Goal: Task Accomplishment & Management: Manage account settings

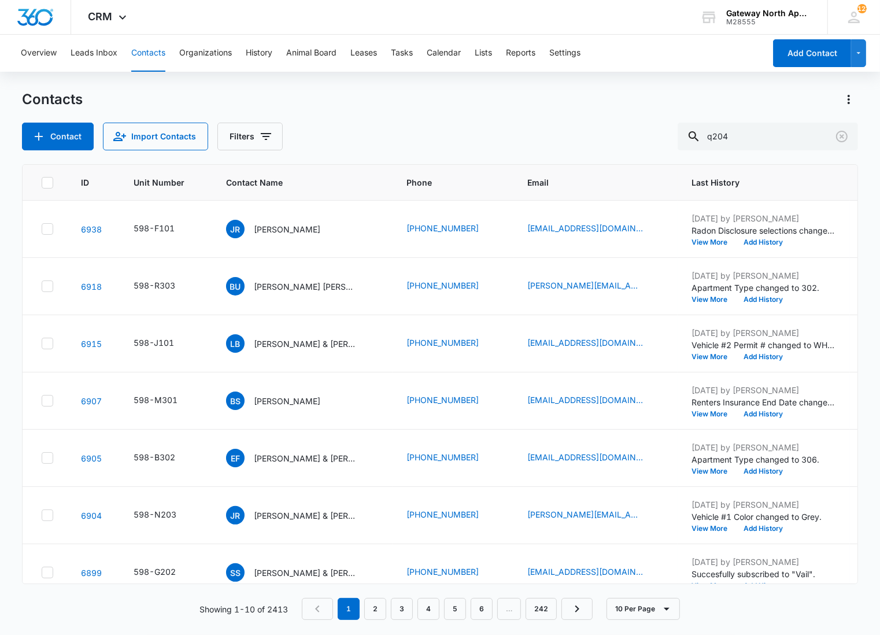
type input "q204"
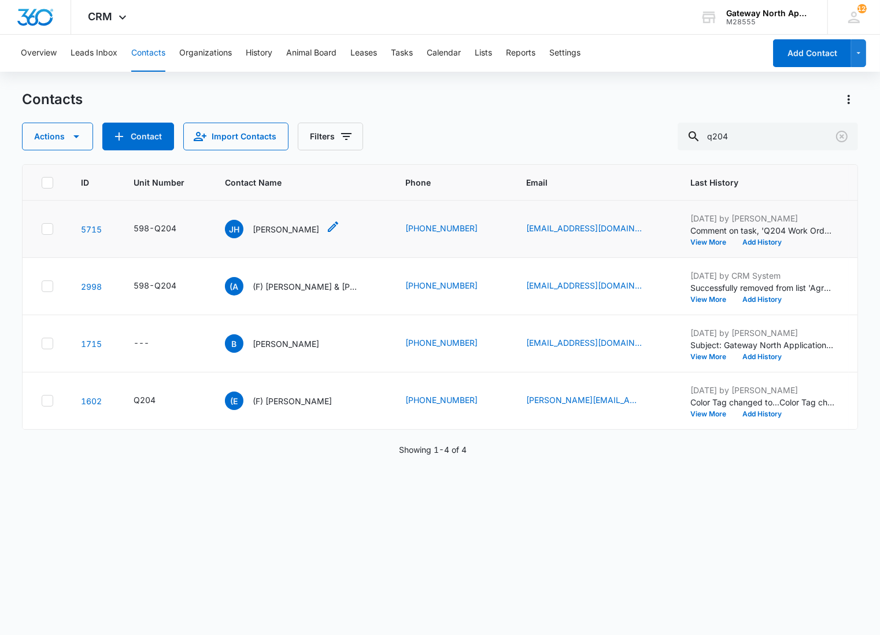
click at [286, 233] on p "[PERSON_NAME]" at bounding box center [286, 229] width 66 height 12
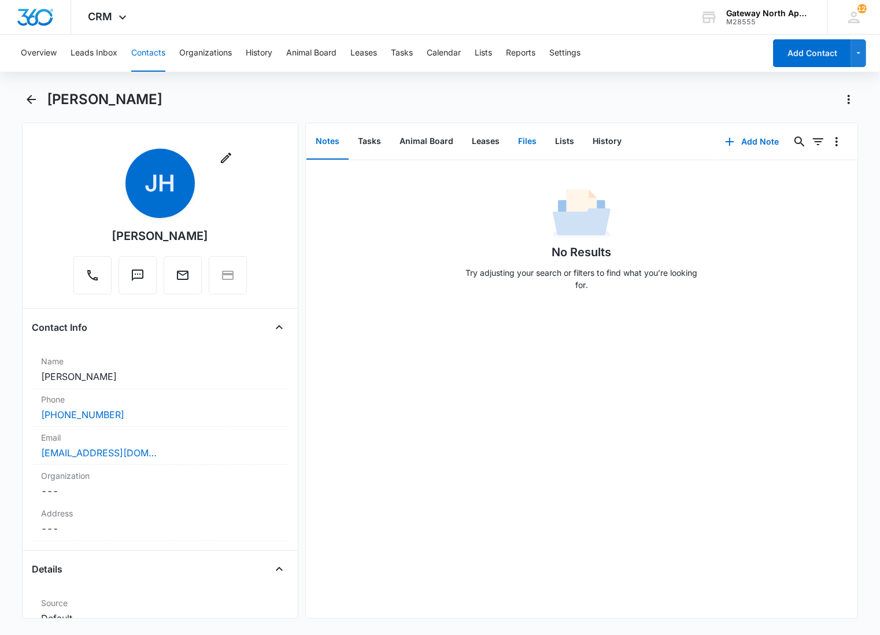
click at [512, 135] on button "Files" at bounding box center [527, 142] width 37 height 36
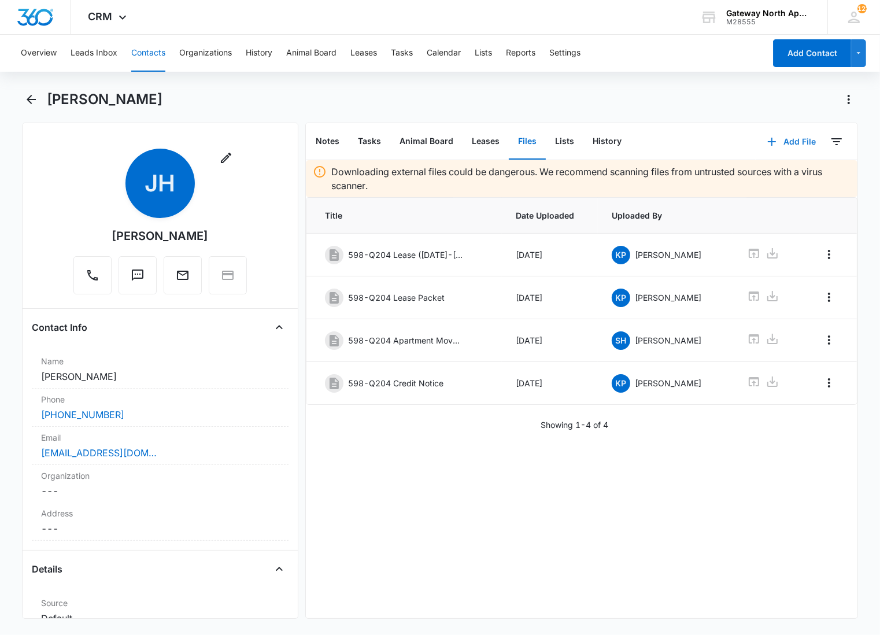
click at [785, 139] on button "Add File" at bounding box center [792, 142] width 72 height 28
click at [767, 175] on div "Upload Files" at bounding box center [776, 178] width 46 height 8
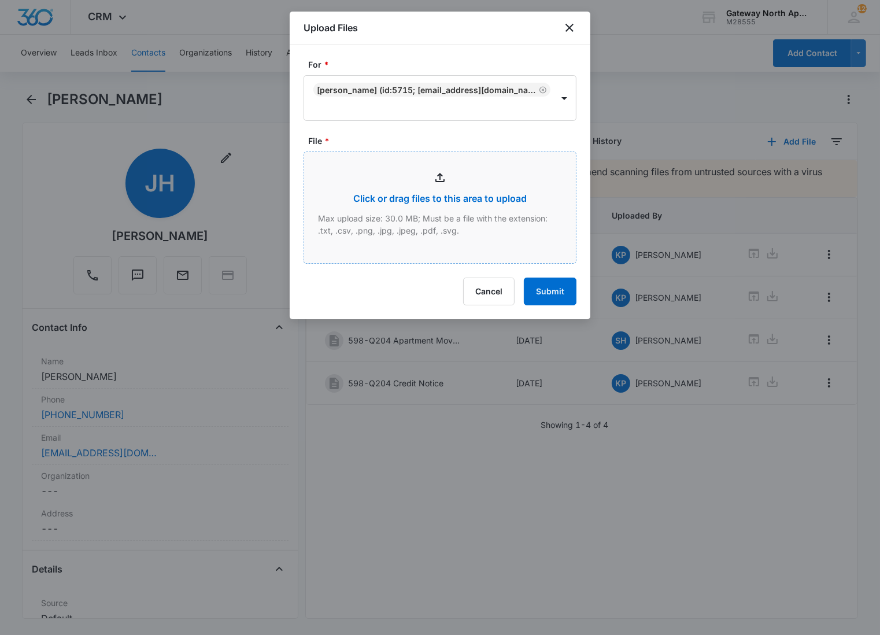
type input "C:\fakepath\Q204_09162025155532.pdf"
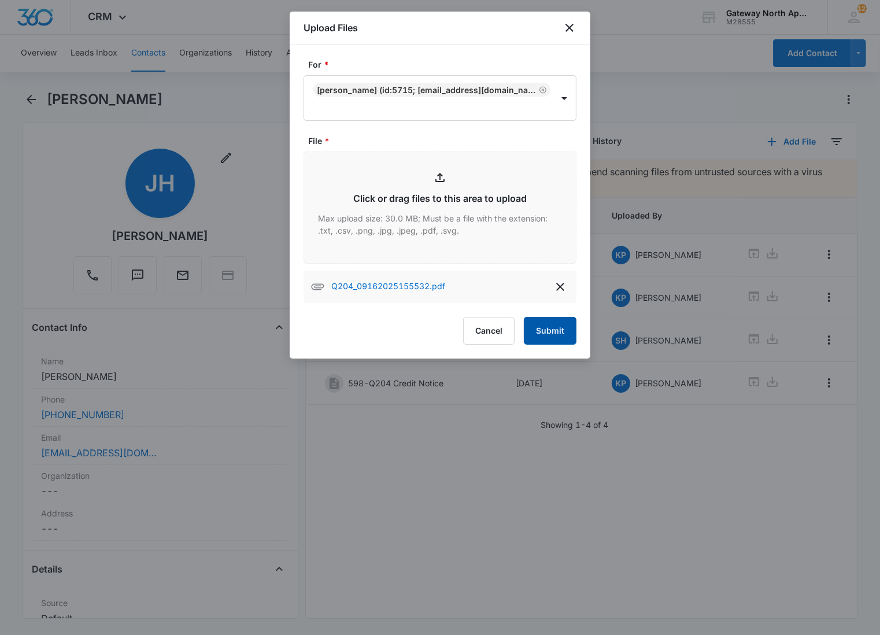
click at [538, 321] on button "Submit" at bounding box center [550, 331] width 53 height 28
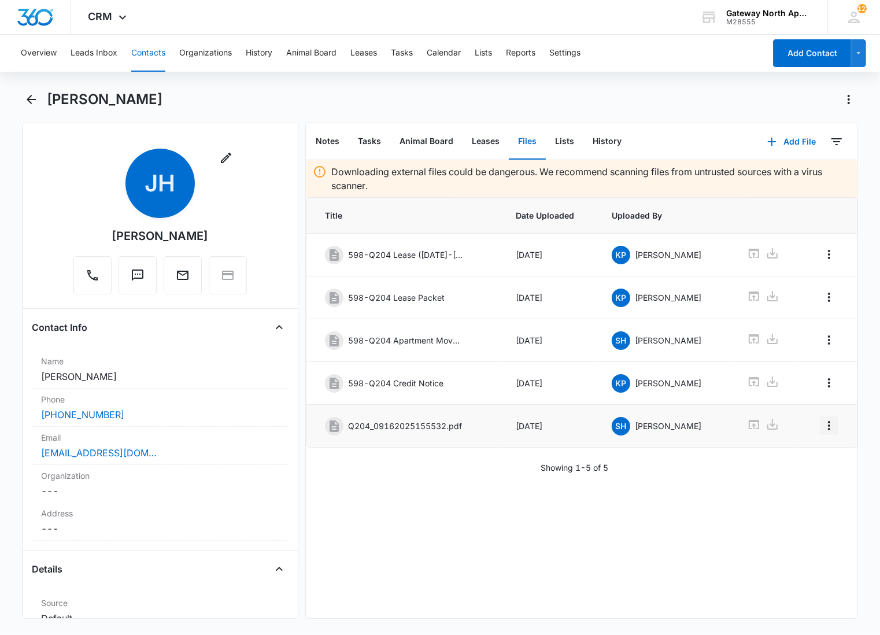
click at [822, 432] on icon "Overflow Menu" at bounding box center [829, 426] width 14 height 14
click at [803, 460] on button "Edit" at bounding box center [795, 461] width 66 height 17
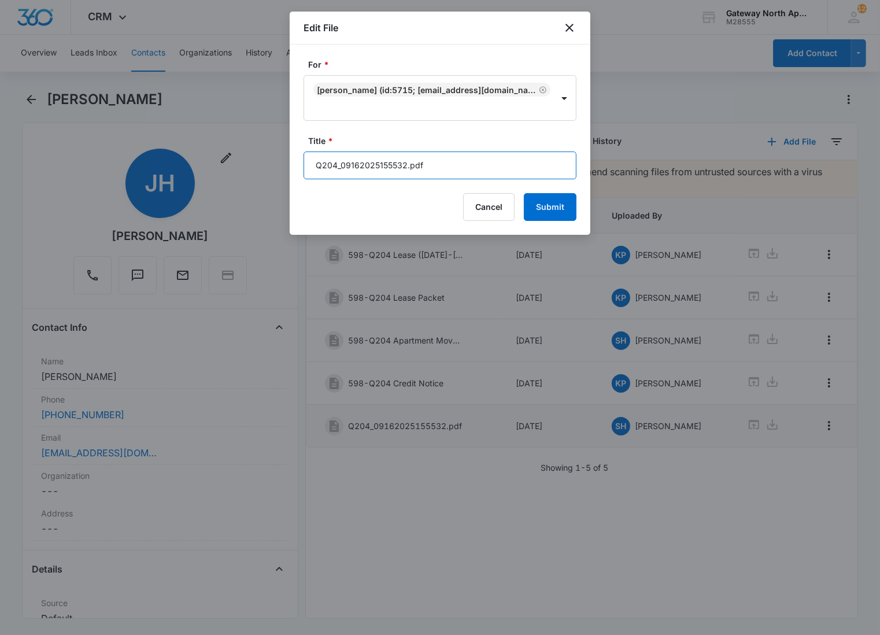
drag, startPoint x: 443, startPoint y: 169, endPoint x: 242, endPoint y: 172, distance: 201.2
click at [242, 172] on body "CRM Apps Reputation Websites Forms CRM Email Social Content Ads Intelligence Fi…" at bounding box center [440, 317] width 880 height 635
type input "598-Q204 Renters Insurance"
click at [524, 193] on button "Submit" at bounding box center [550, 207] width 53 height 28
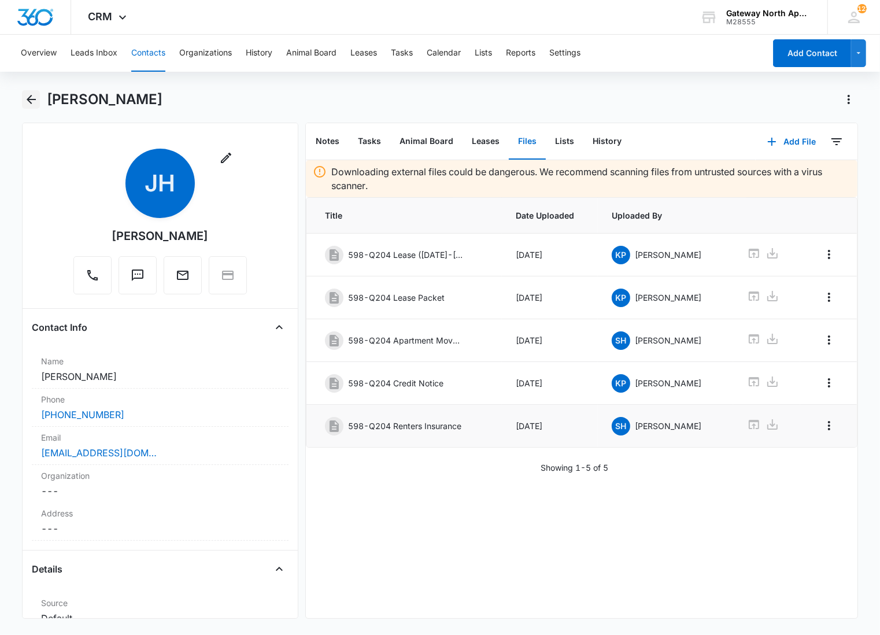
click at [31, 98] on icon "Back" at bounding box center [31, 100] width 14 height 14
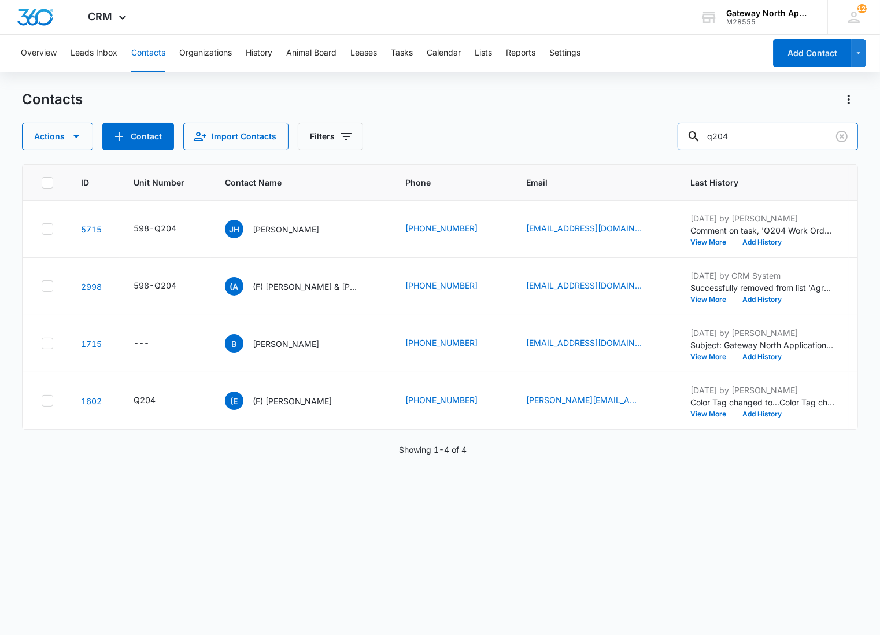
drag, startPoint x: 787, startPoint y: 136, endPoint x: 653, endPoint y: 142, distance: 133.7
click at [653, 142] on div "Actions Contact Import Contacts Filters q204" at bounding box center [440, 137] width 836 height 28
type input "r105"
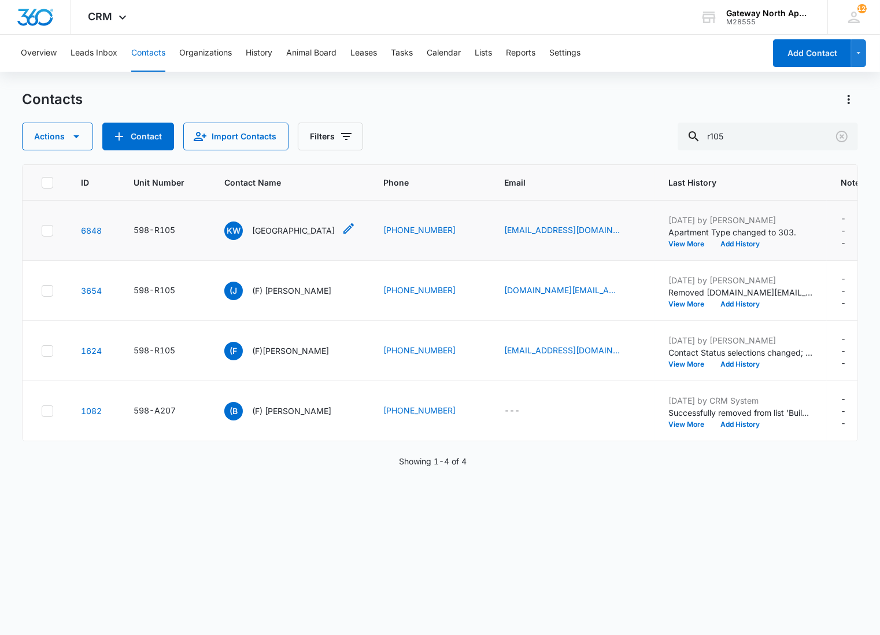
click at [266, 230] on p "[GEOGRAPHIC_DATA]" at bounding box center [293, 230] width 83 height 12
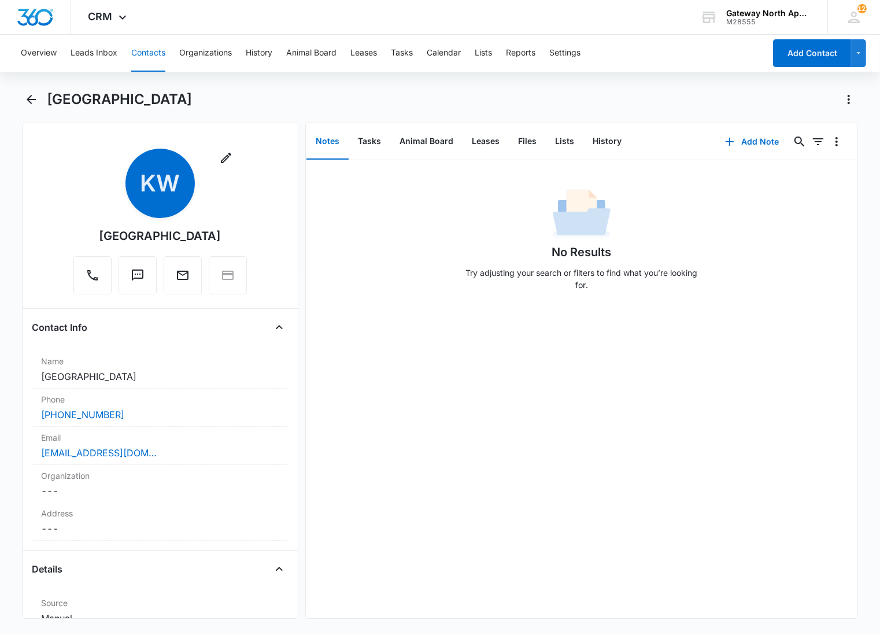
drag, startPoint x: 439, startPoint y: 188, endPoint x: 438, endPoint y: 176, distance: 12.2
click at [439, 188] on div "No Results Try adjusting your search or filters to find what you’re looking for." at bounding box center [582, 243] width 552 height 114
click at [512, 138] on button "Files" at bounding box center [527, 142] width 37 height 36
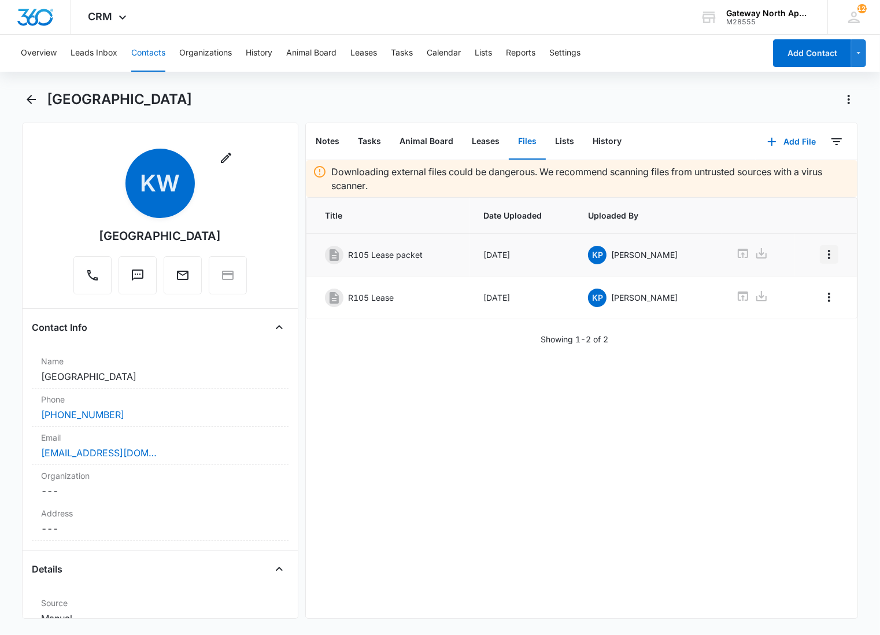
click at [822, 253] on icon "Overflow Menu" at bounding box center [829, 254] width 14 height 14
click at [799, 286] on div "Edit" at bounding box center [788, 287] width 24 height 8
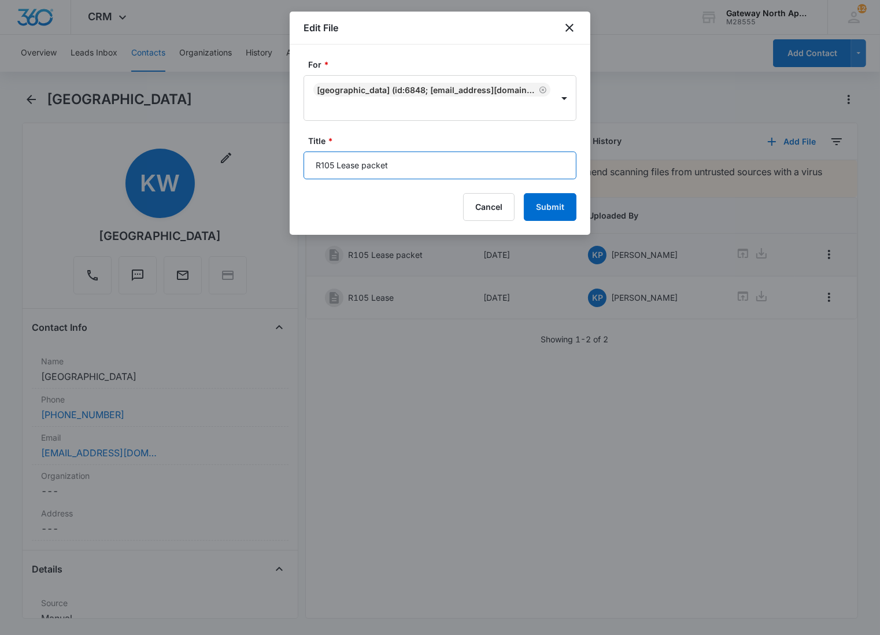
click at [317, 170] on input "R105 Lease packet" at bounding box center [440, 165] width 273 height 28
type input "598-R105 Lease packet"
click at [524, 193] on button "Submit" at bounding box center [550, 207] width 53 height 28
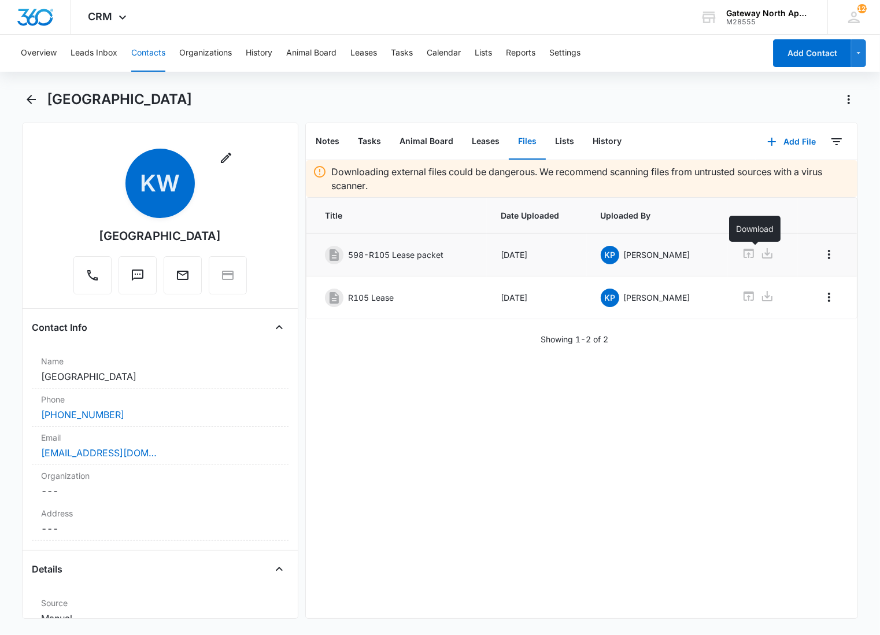
click at [760, 256] on icon at bounding box center [767, 253] width 14 height 14
click at [822, 293] on icon "Overflow Menu" at bounding box center [829, 297] width 14 height 14
click at [798, 331] on div "Edit" at bounding box center [788, 331] width 24 height 8
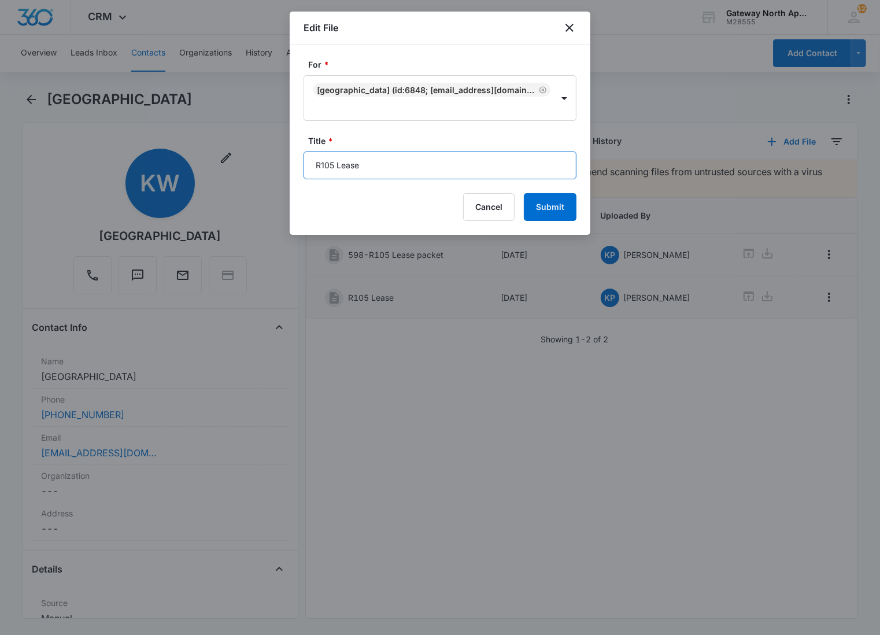
click at [315, 168] on input "R105 Lease" at bounding box center [440, 165] width 273 height 28
click at [422, 162] on input "598-R105 Lease" at bounding box center [440, 165] width 273 height 28
type input "598-R105 Lease [DATE]-[DATE]"
click at [524, 193] on button "Submit" at bounding box center [550, 207] width 53 height 28
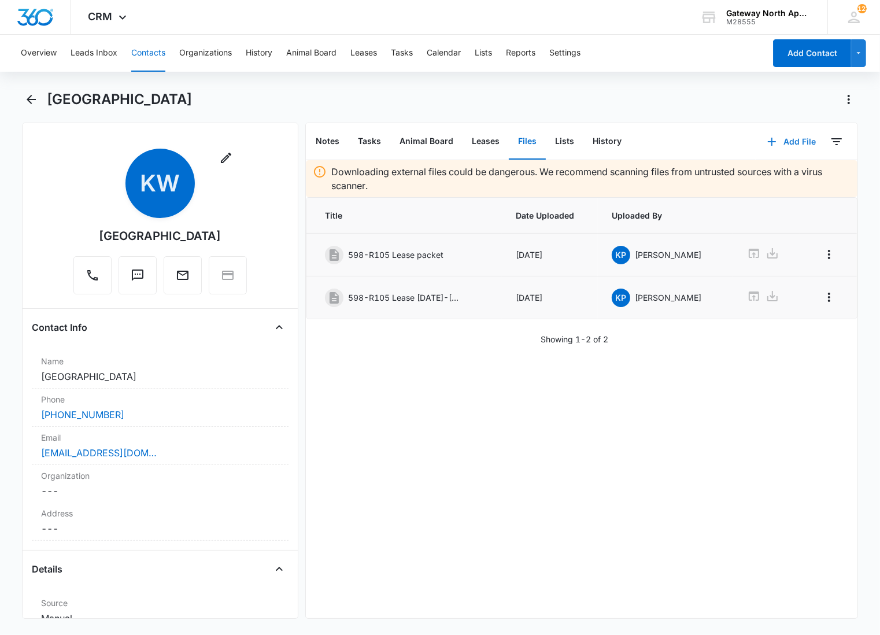
click at [777, 142] on button "Add File" at bounding box center [792, 142] width 72 height 28
click at [764, 180] on div "Upload Files" at bounding box center [776, 178] width 46 height 8
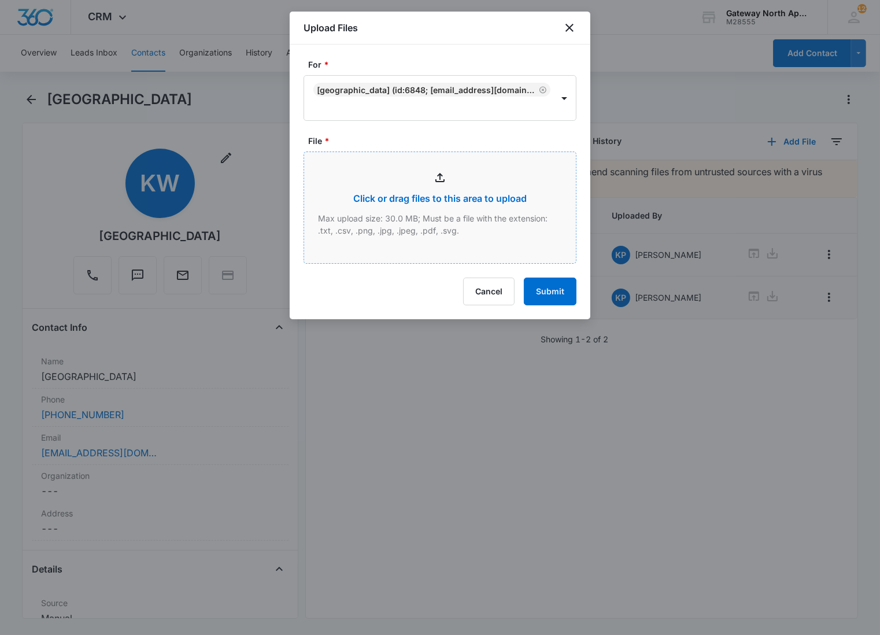
type input "C:\fakepath\R105_09162025155554.pdf"
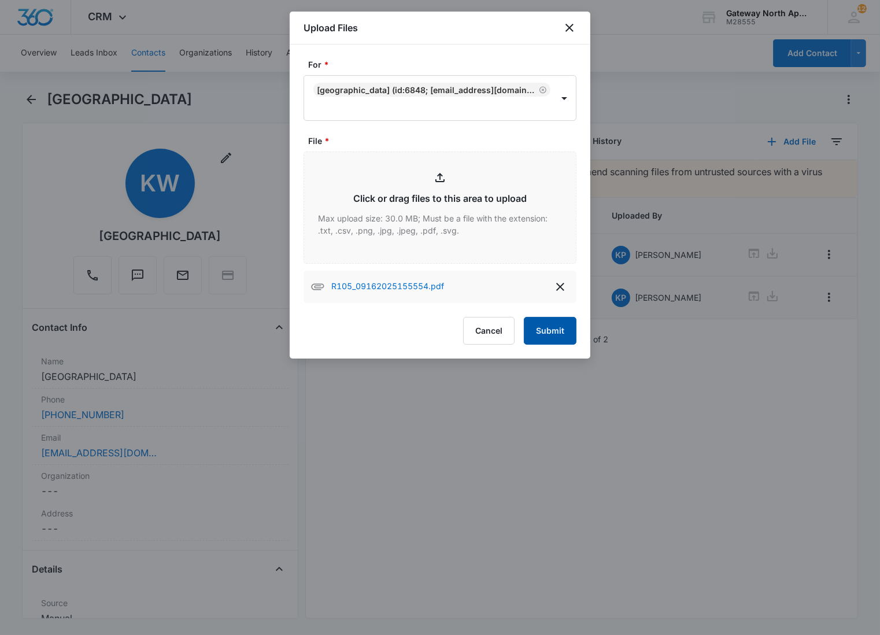
click at [545, 320] on button "Submit" at bounding box center [550, 331] width 53 height 28
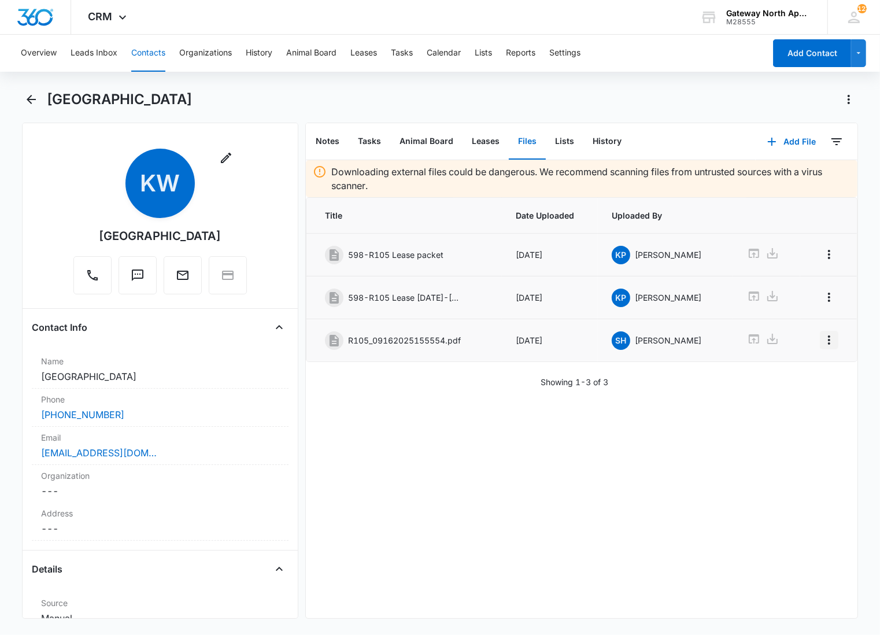
click at [822, 338] on icon "Overflow Menu" at bounding box center [829, 340] width 14 height 14
click at [778, 376] on div "Edit" at bounding box center [788, 375] width 24 height 8
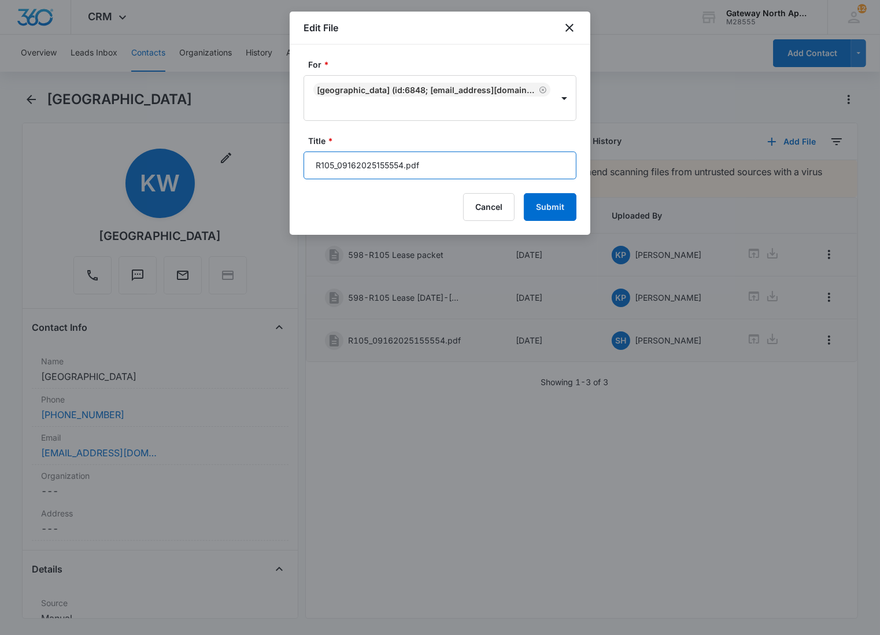
drag, startPoint x: 444, startPoint y: 169, endPoint x: 260, endPoint y: 167, distance: 183.9
click at [260, 167] on body "CRM Apps Reputation Websites Forms CRM Email Social Content Ads Intelligence Fi…" at bounding box center [440, 317] width 880 height 635
type input "598-R105 Renters Insurance"
click at [524, 193] on button "Submit" at bounding box center [550, 207] width 53 height 28
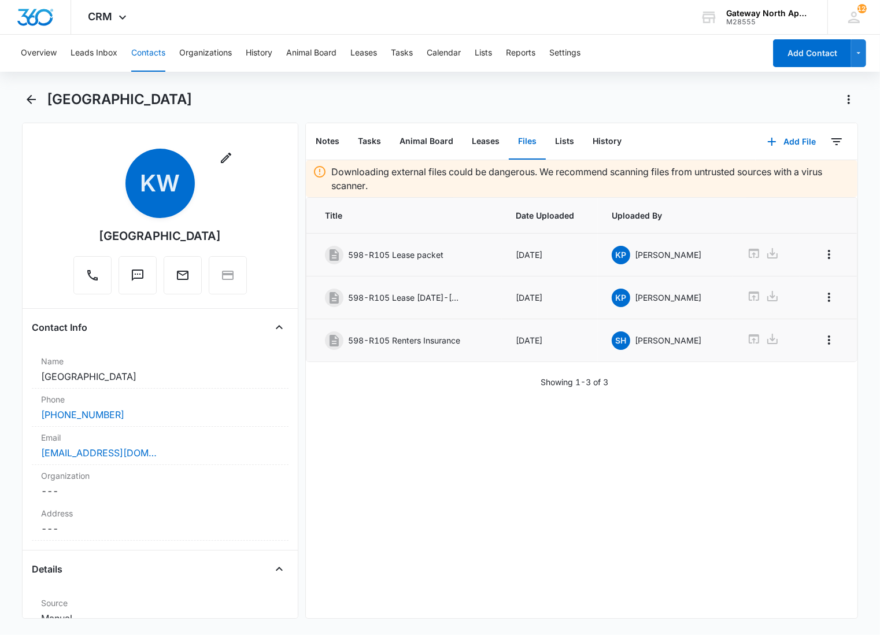
click at [564, 419] on div "Downloading external files could be dangerous. We recommend scanning files from…" at bounding box center [582, 389] width 552 height 458
click at [778, 135] on button "Add File" at bounding box center [792, 142] width 72 height 28
click at [759, 175] on div "Upload Files" at bounding box center [776, 178] width 46 height 8
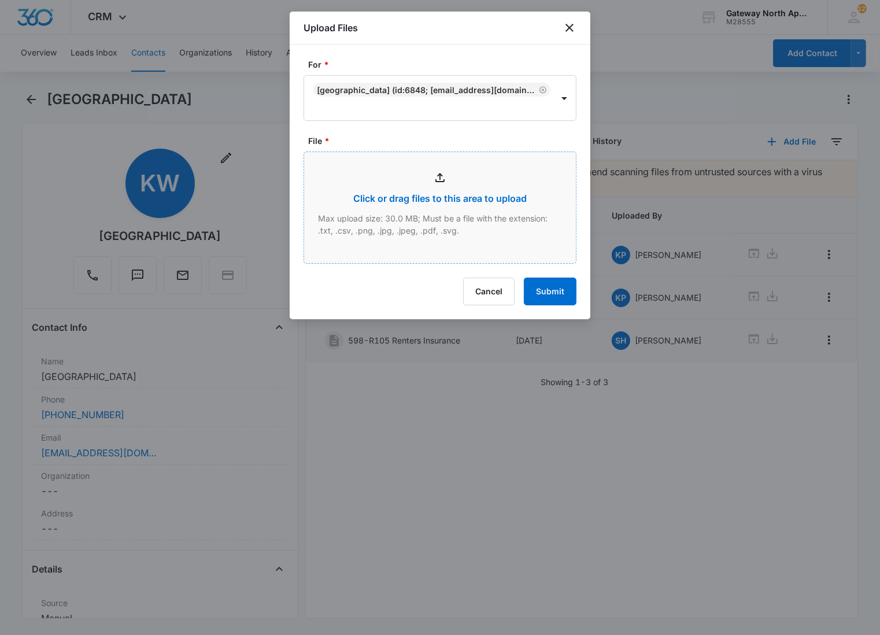
type input "C:\fakepath\Xerox Scan_09162025161341.pdf"
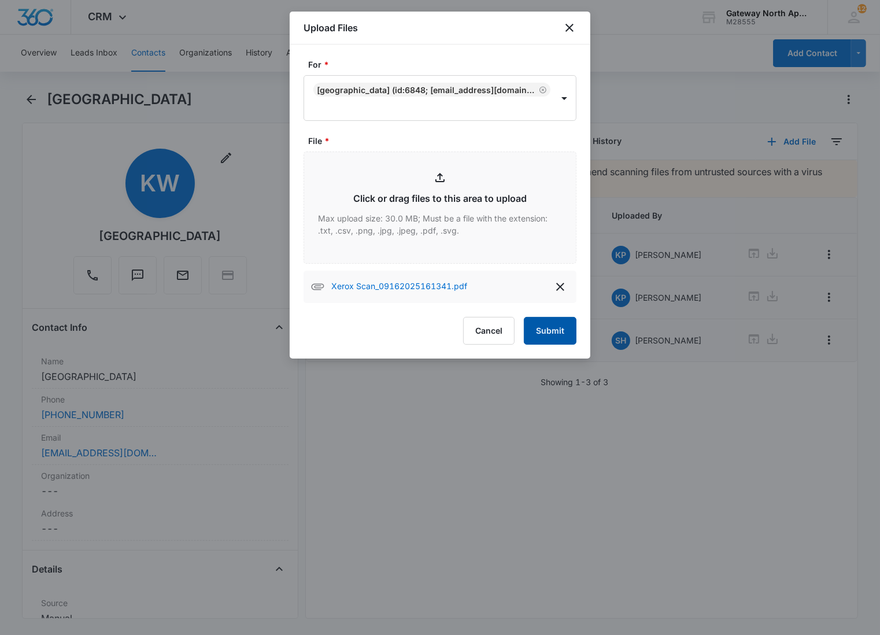
click at [547, 339] on button "Submit" at bounding box center [550, 331] width 53 height 28
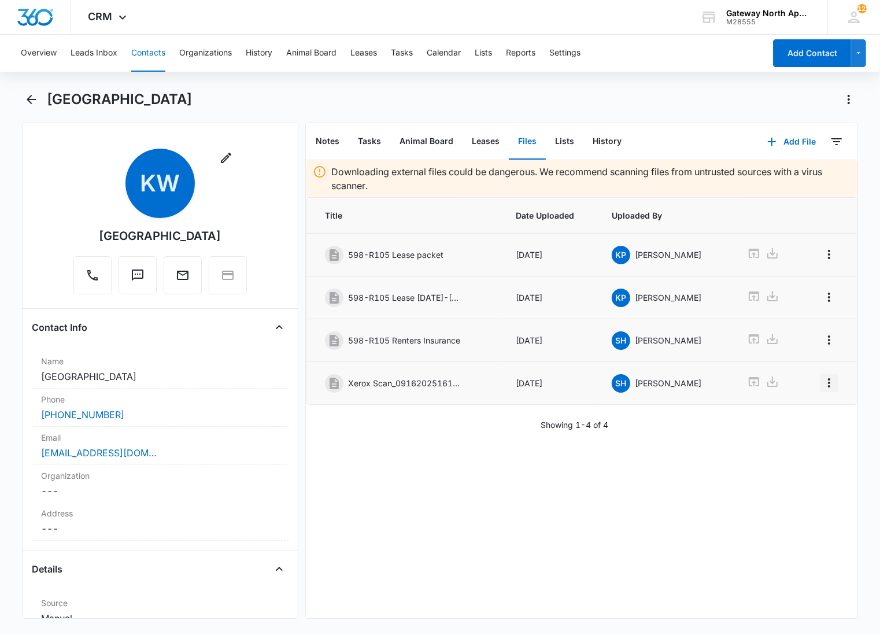
click at [822, 388] on icon "Overflow Menu" at bounding box center [829, 383] width 14 height 14
click at [783, 416] on div "Edit" at bounding box center [788, 418] width 24 height 8
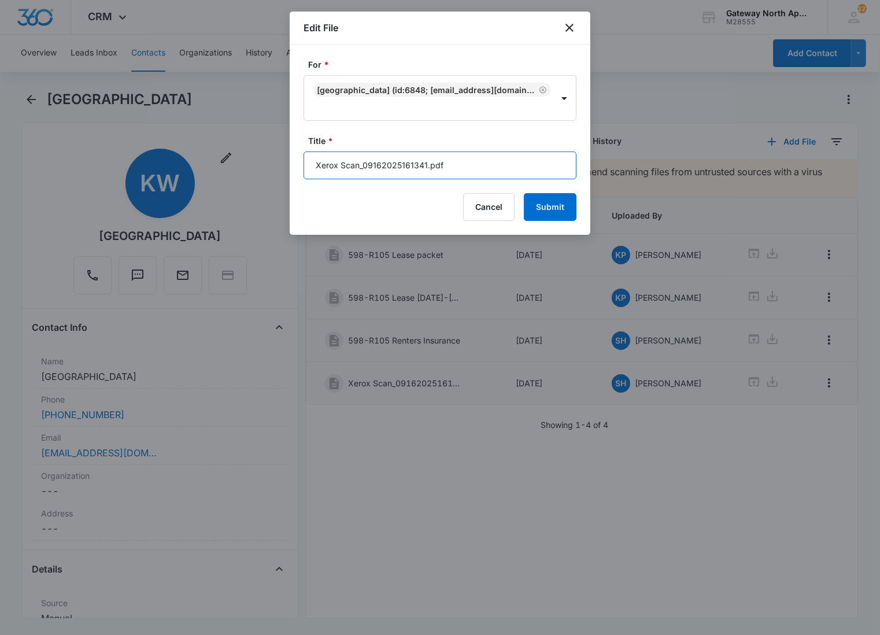
drag, startPoint x: 336, startPoint y: 177, endPoint x: 275, endPoint y: 183, distance: 61.6
click at [275, 183] on body "CRM Apps Reputation Websites Forms CRM Email Social Content Ads Intelligence Fi…" at bounding box center [440, 317] width 880 height 635
type input "598-R105 Utility Proof"
click at [524, 193] on button "Submit" at bounding box center [550, 207] width 53 height 28
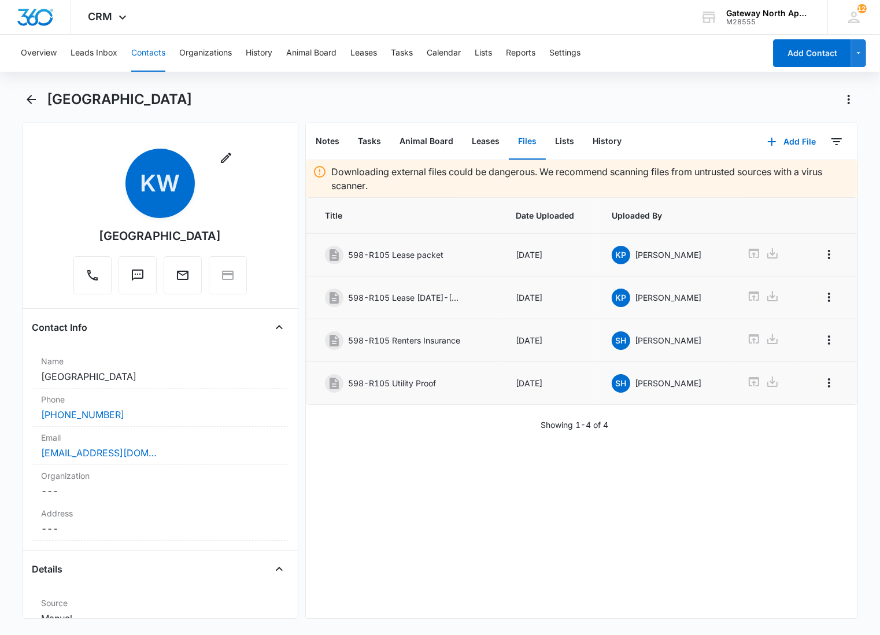
click at [367, 515] on div "Downloading external files could be dangerous. We recommend scanning files from…" at bounding box center [582, 389] width 552 height 458
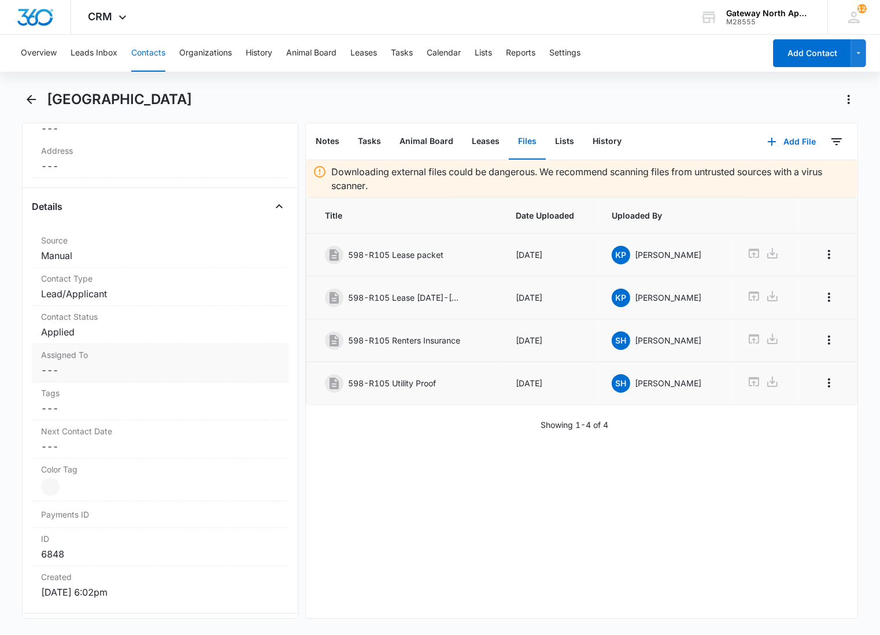
scroll to position [385, 0]
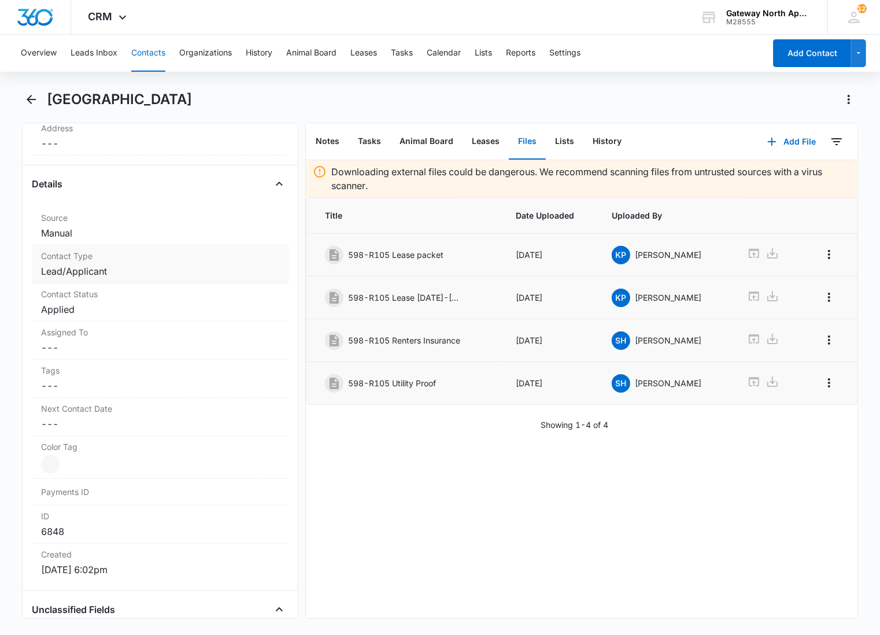
click at [135, 268] on dd "Cancel Save Changes Lead/Applicant" at bounding box center [160, 271] width 238 height 14
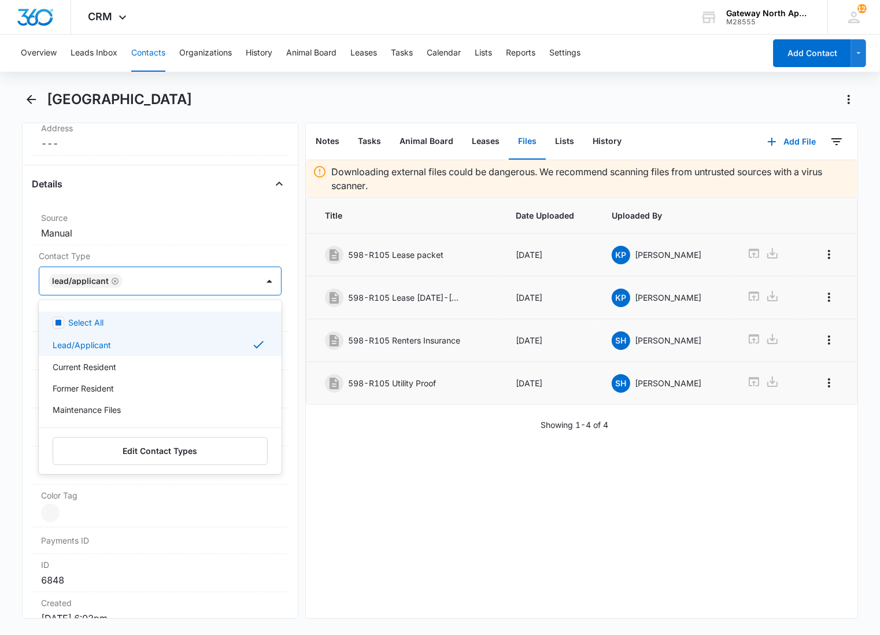
click at [171, 276] on div at bounding box center [184, 281] width 117 height 16
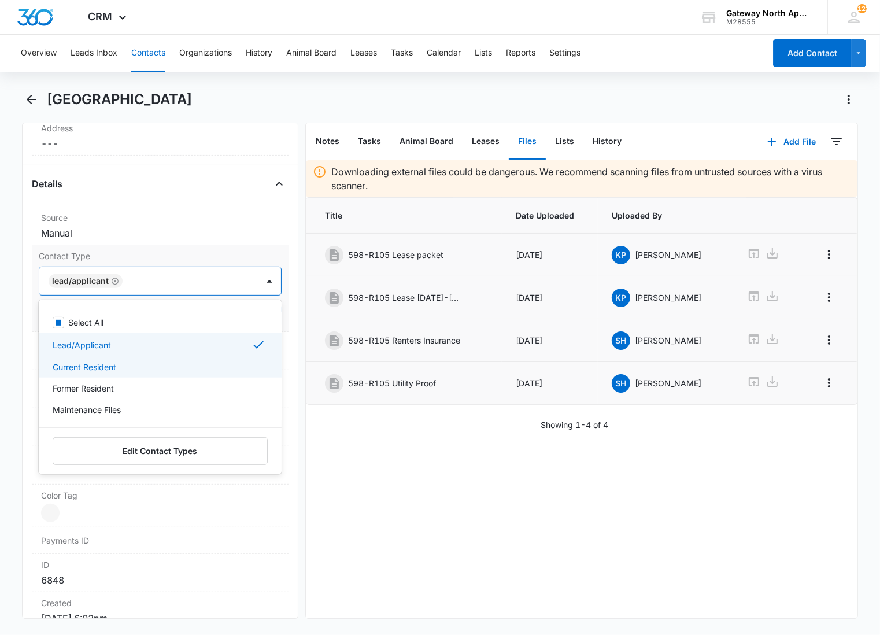
click at [136, 371] on div "Current Resident" at bounding box center [159, 367] width 213 height 12
click at [132, 342] on div "Lead/Applicant" at bounding box center [159, 345] width 213 height 14
click at [168, 278] on div at bounding box center [188, 281] width 109 height 16
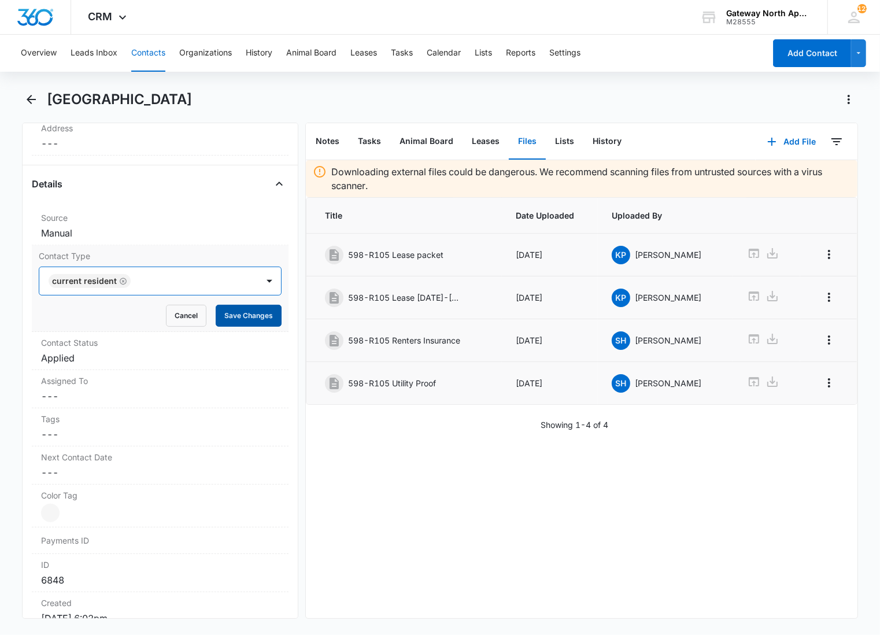
click at [245, 313] on button "Save Changes" at bounding box center [249, 316] width 66 height 22
click at [148, 345] on label "Contact Status" at bounding box center [160, 343] width 238 height 12
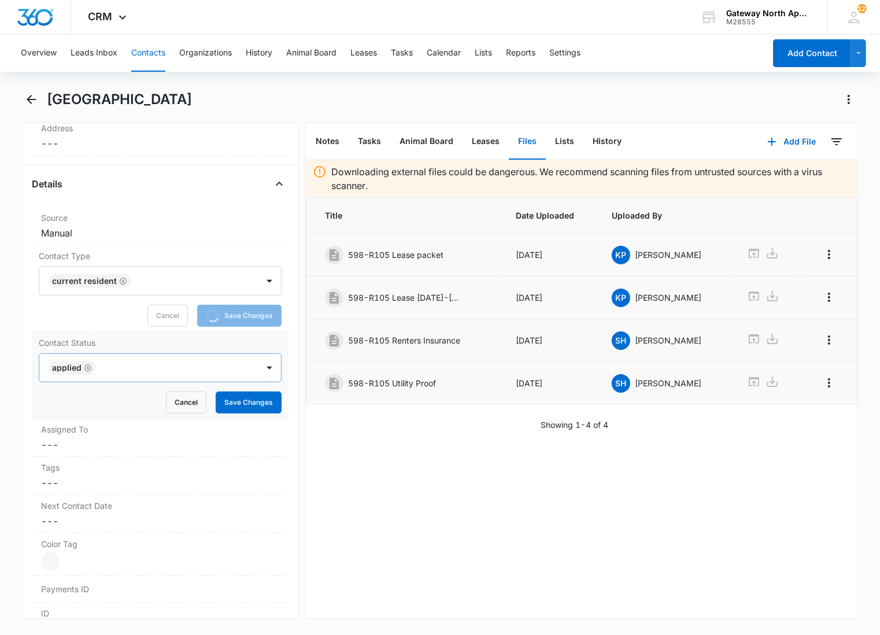
click at [130, 360] on div at bounding box center [171, 368] width 144 height 16
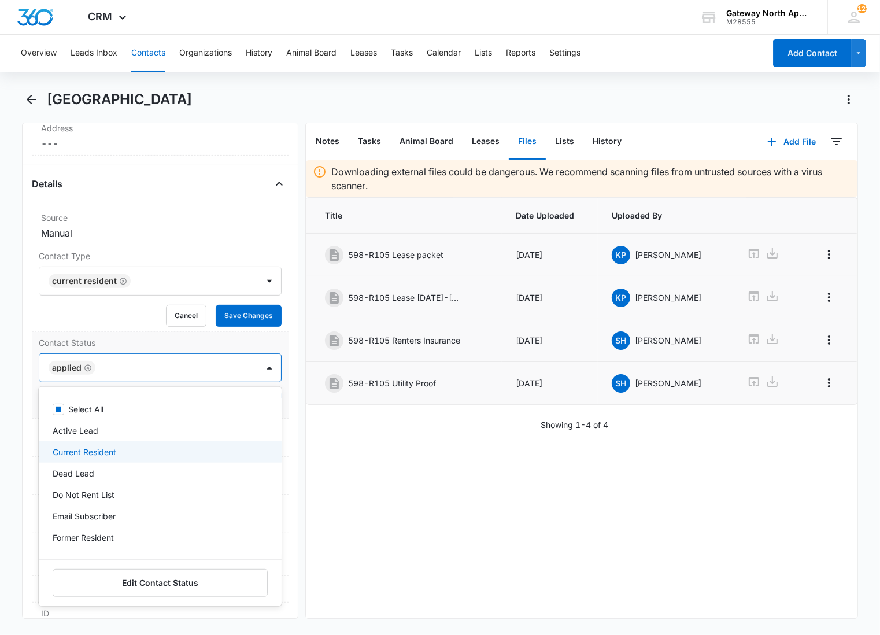
click at [133, 458] on div "Select All Active Lead Current Resident Dead Lead Do Not Rent List Email Subscr…" at bounding box center [160, 475] width 243 height 158
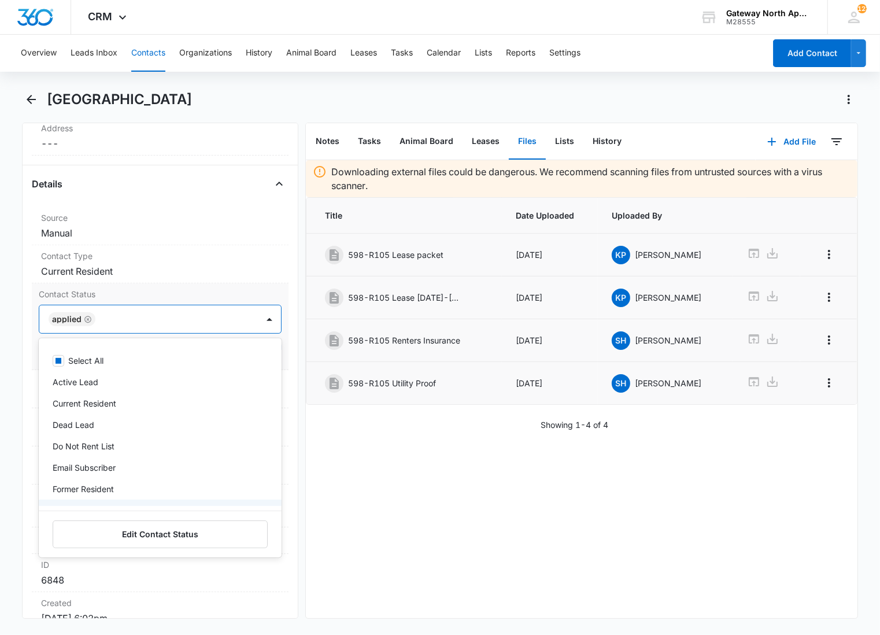
scroll to position [61, 0]
click at [99, 468] on p "Email Subscriber" at bounding box center [84, 467] width 63 height 12
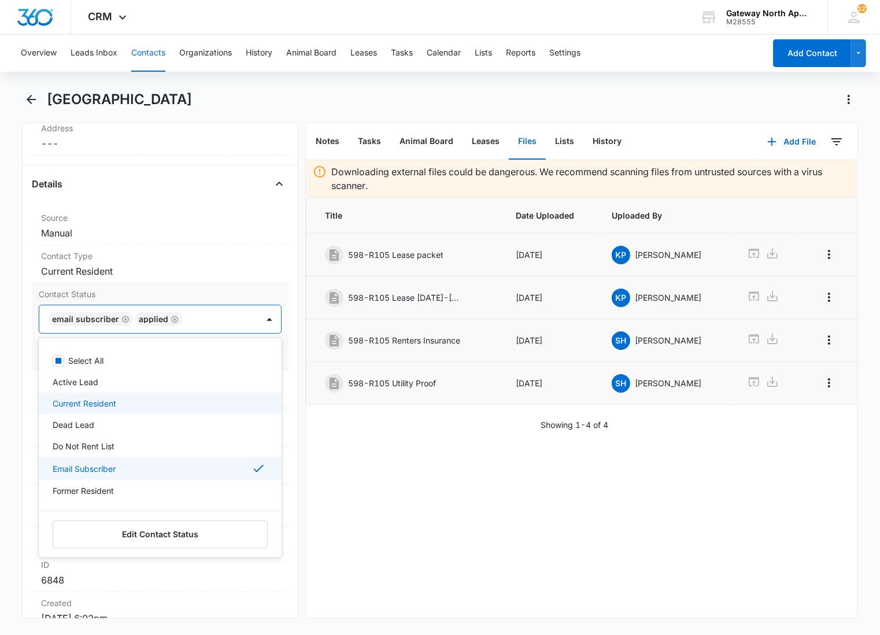
click at [110, 400] on p "Current Resident" at bounding box center [85, 403] width 64 height 12
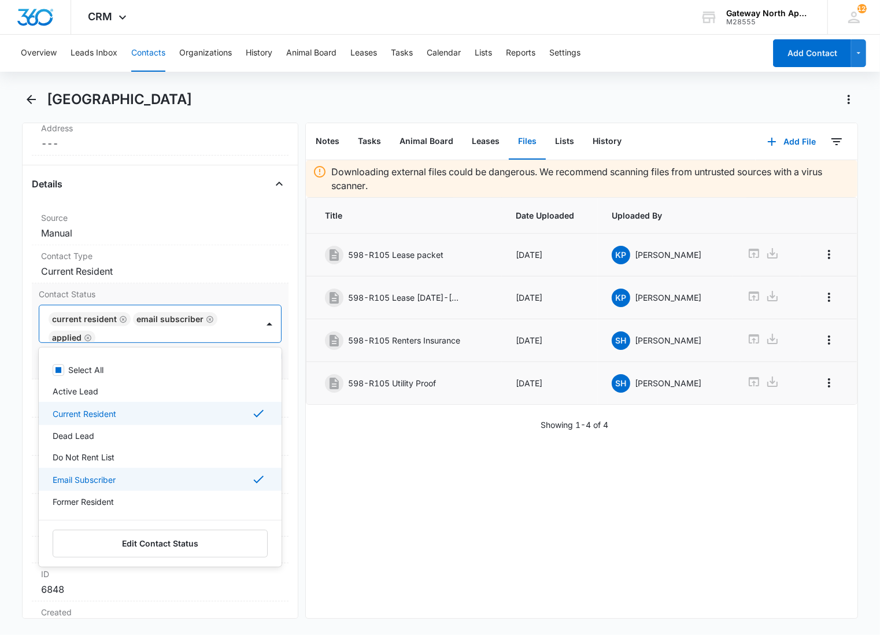
scroll to position [65, 0]
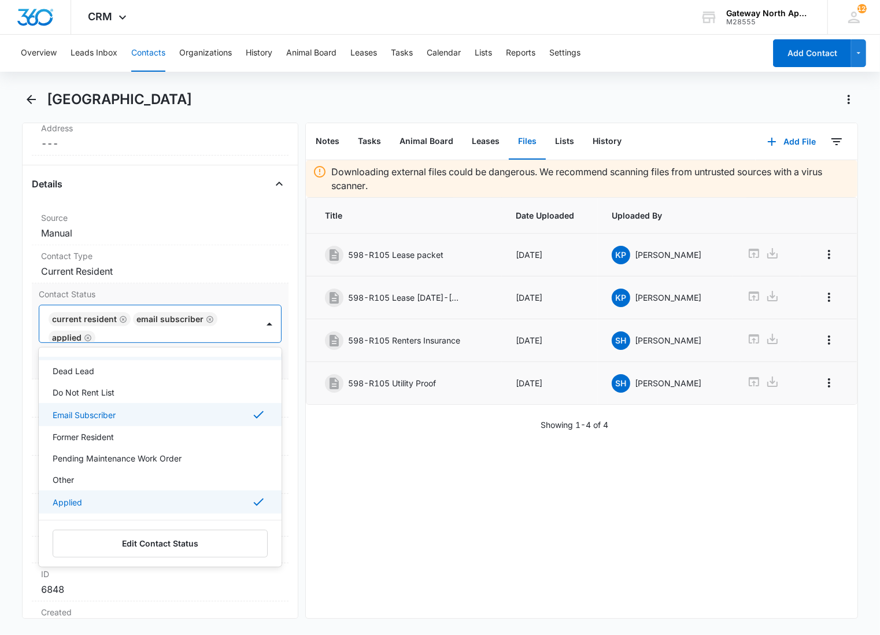
click at [116, 501] on div "Applied" at bounding box center [159, 502] width 213 height 14
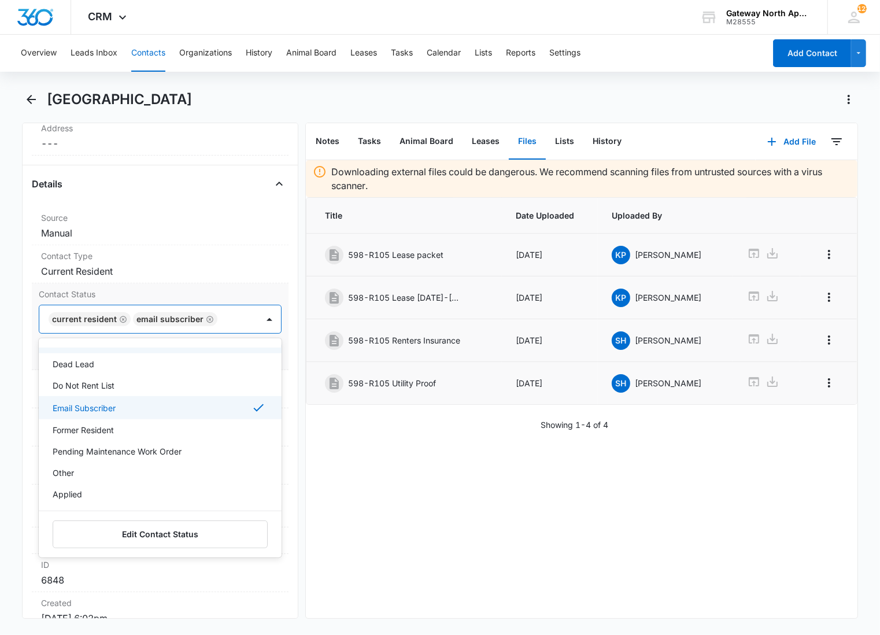
click at [231, 316] on div at bounding box center [232, 319] width 22 height 16
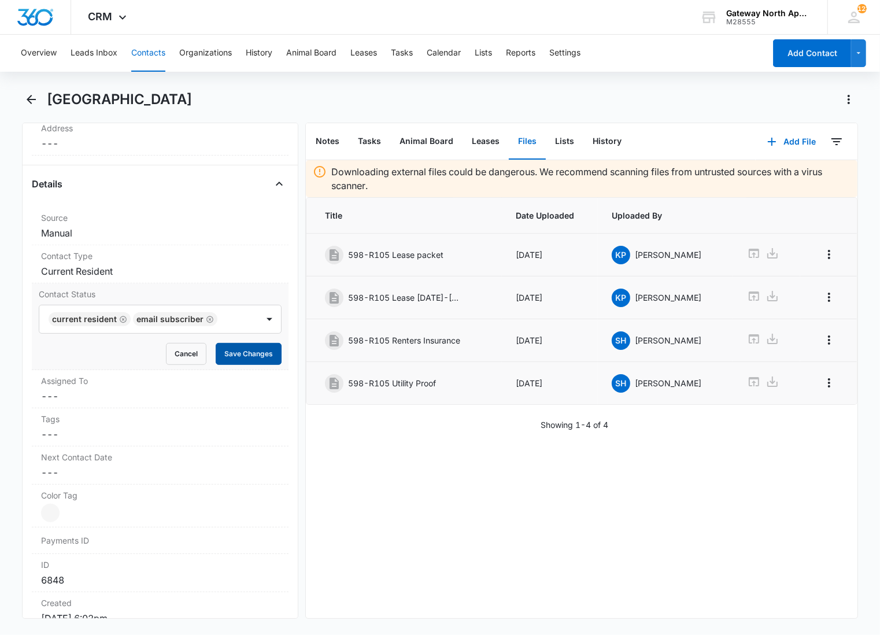
click at [241, 357] on button "Save Changes" at bounding box center [249, 354] width 66 height 22
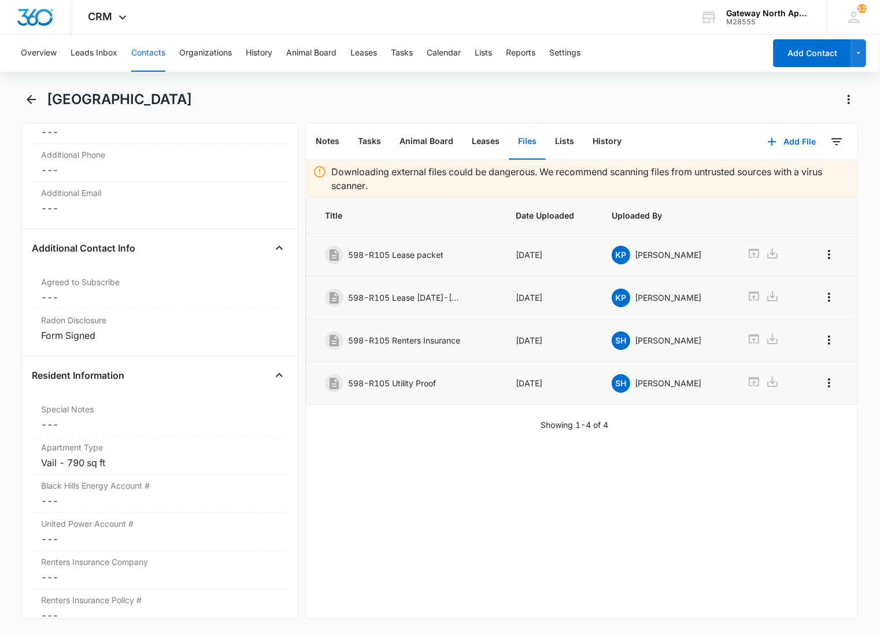
scroll to position [980, 0]
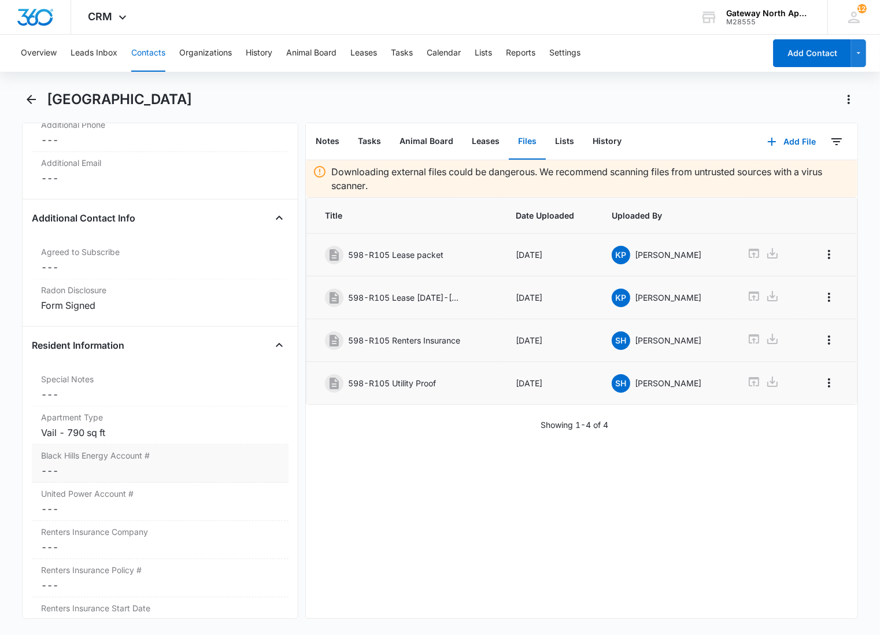
click at [108, 465] on dd "Cancel Save Changes ---" at bounding box center [160, 471] width 238 height 14
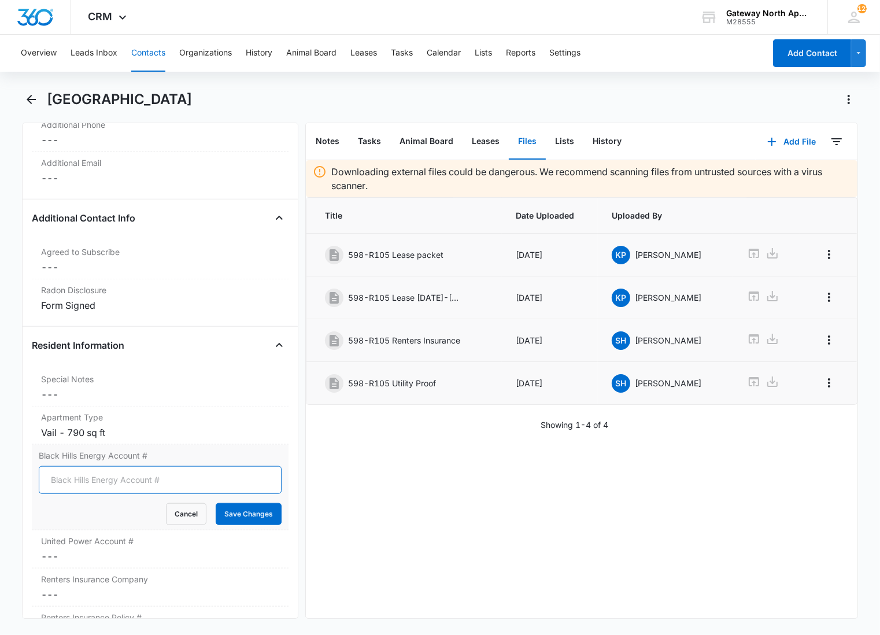
click at [103, 476] on input "Black Hills Energy Account #" at bounding box center [160, 480] width 243 height 28
type input "5356045703"
click at [216, 503] on button "Save Changes" at bounding box center [249, 514] width 66 height 22
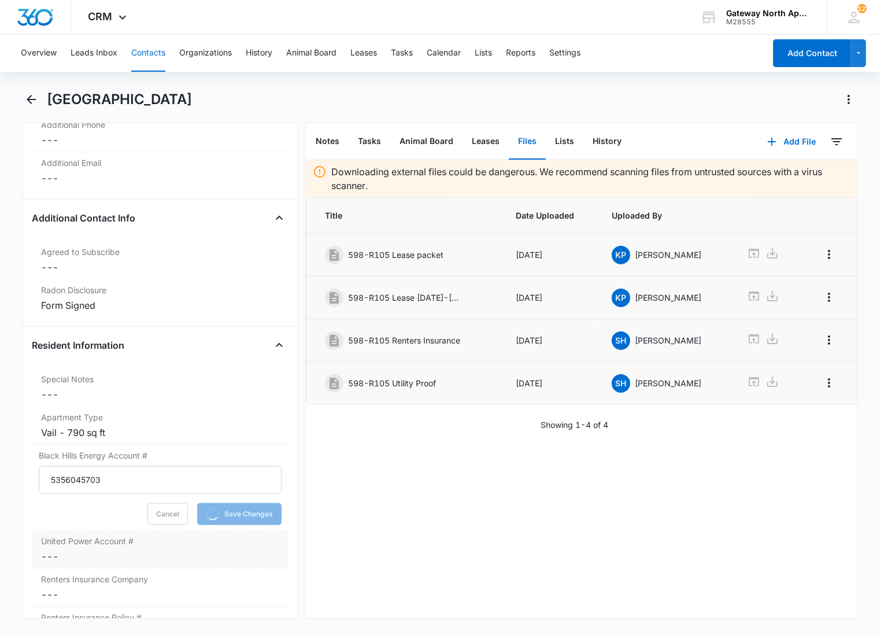
click at [54, 557] on dd "Cancel Save Changes ---" at bounding box center [160, 556] width 238 height 14
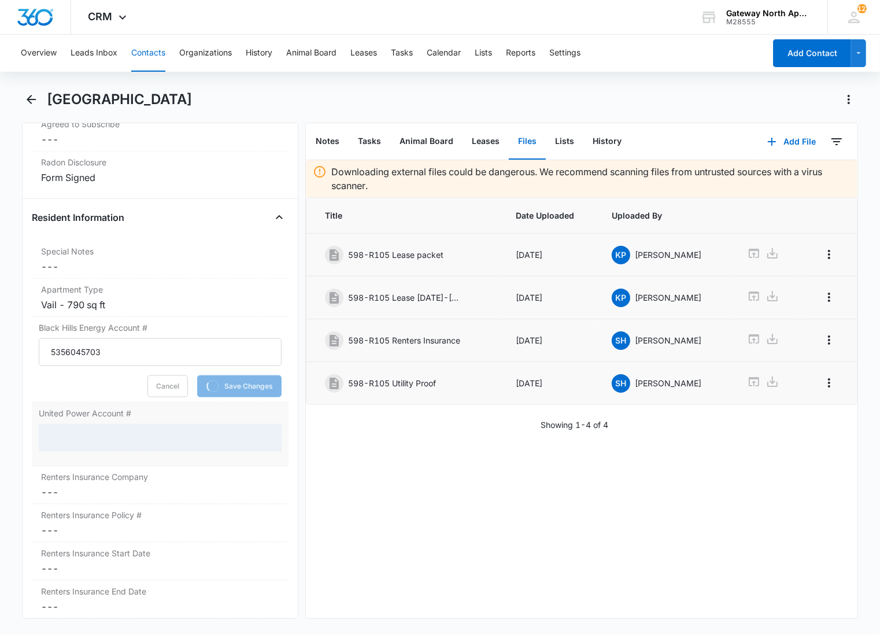
scroll to position [1108, 0]
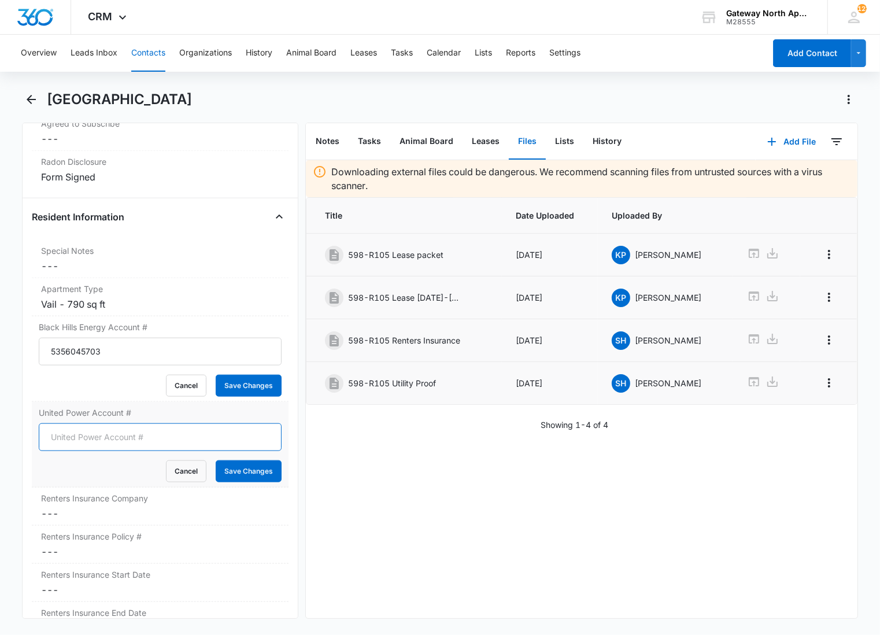
click at [109, 434] on input "United Power Account #" at bounding box center [160, 437] width 243 height 28
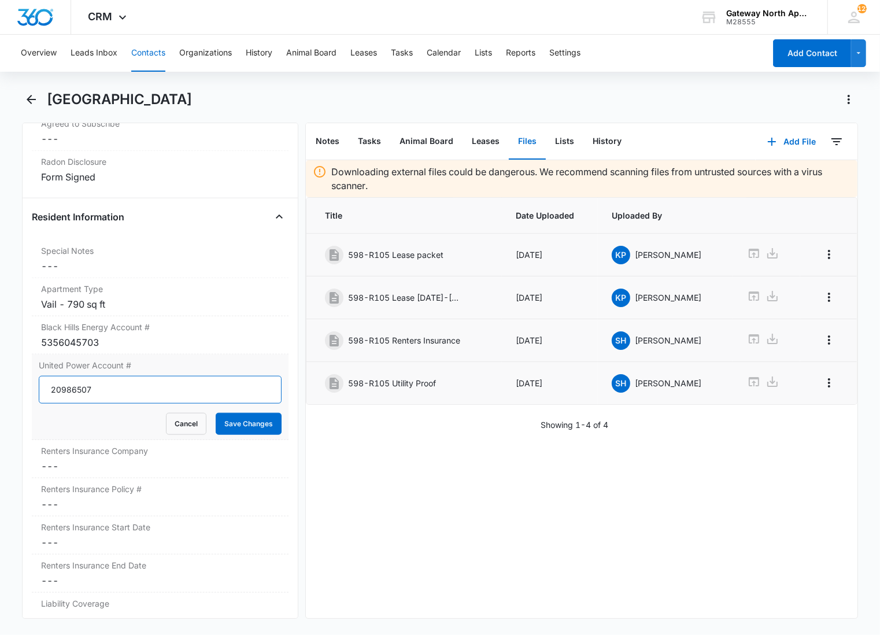
type input "20986507"
click at [216, 413] on button "Save Changes" at bounding box center [249, 424] width 66 height 22
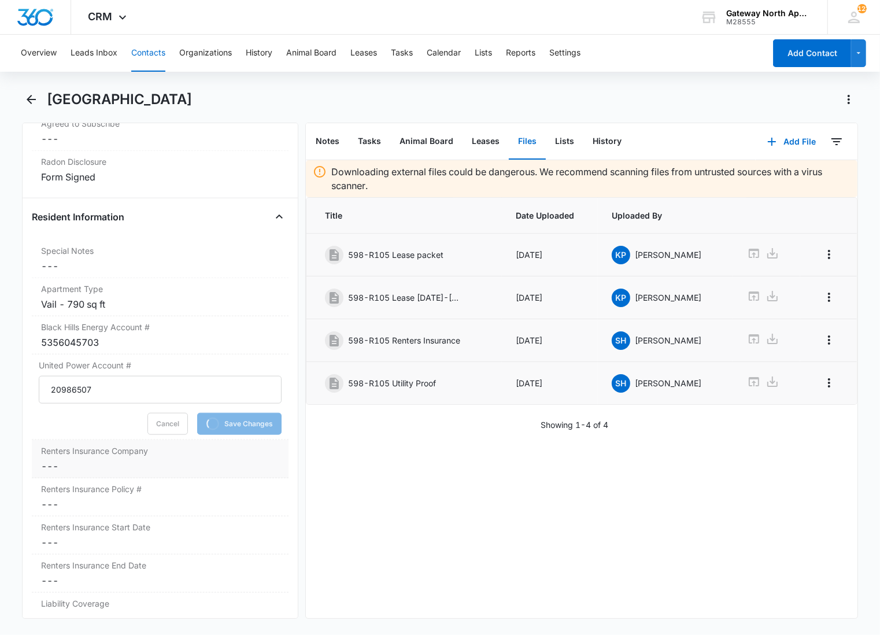
click at [102, 451] on label "Renters Insurance Company" at bounding box center [160, 451] width 238 height 12
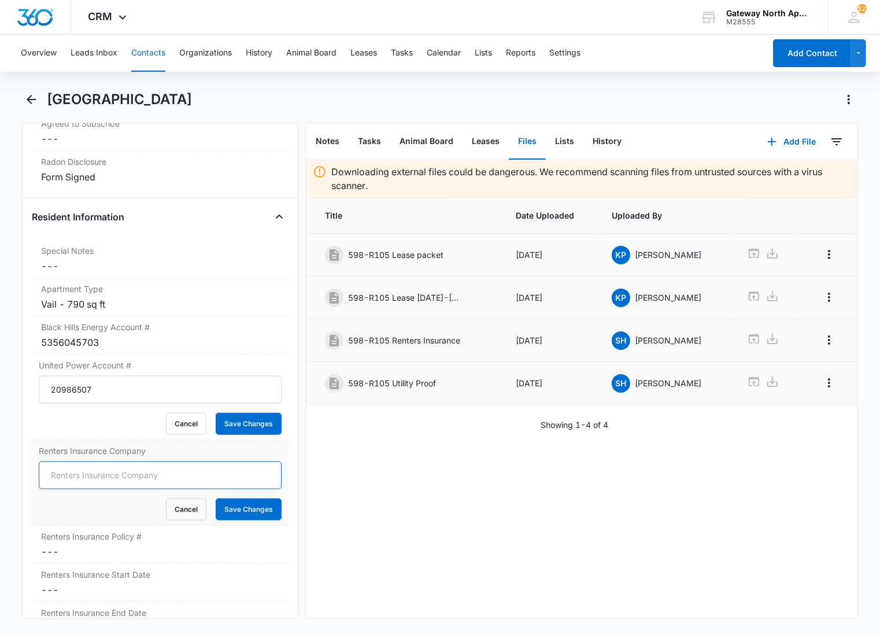
click at [90, 473] on input "Renters Insurance Company" at bounding box center [160, 475] width 243 height 28
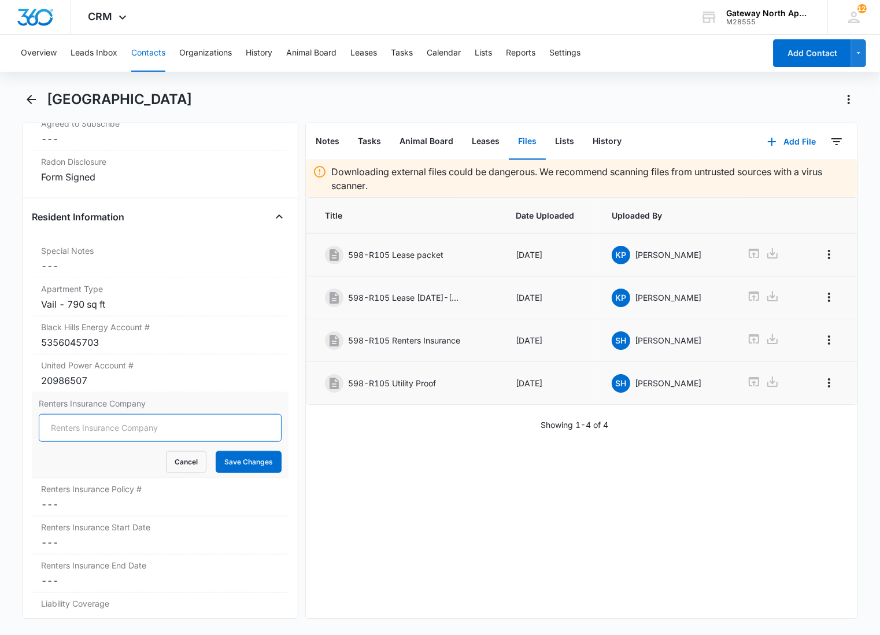
type input "Lemonade"
click at [241, 461] on button "Save Changes" at bounding box center [249, 462] width 66 height 22
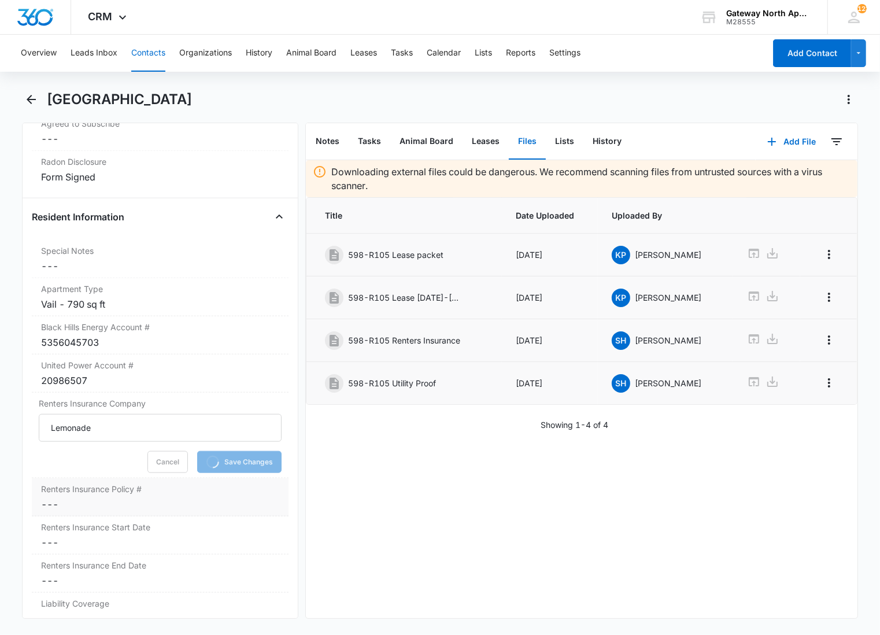
click at [123, 488] on label "Renters Insurance Policy #" at bounding box center [160, 489] width 238 height 12
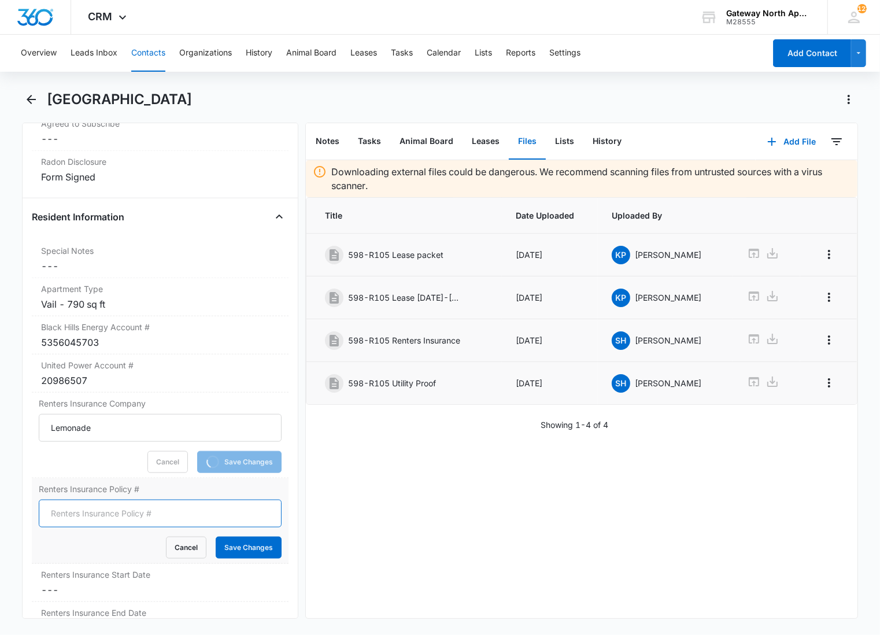
click at [120, 509] on input "Renters Insurance Policy #" at bounding box center [160, 514] width 243 height 28
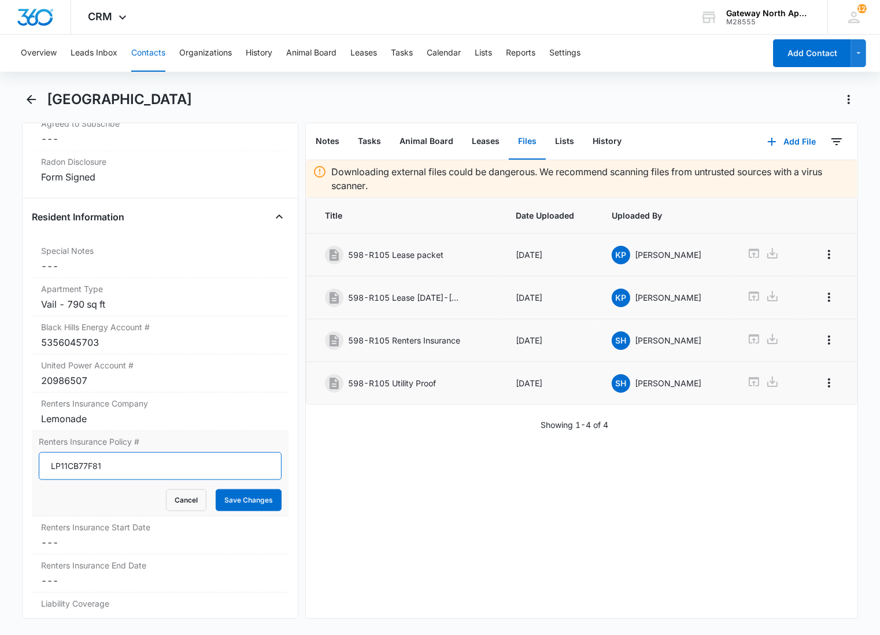
type input "LP11CB77F81"
click at [216, 489] on button "Save Changes" at bounding box center [249, 500] width 66 height 22
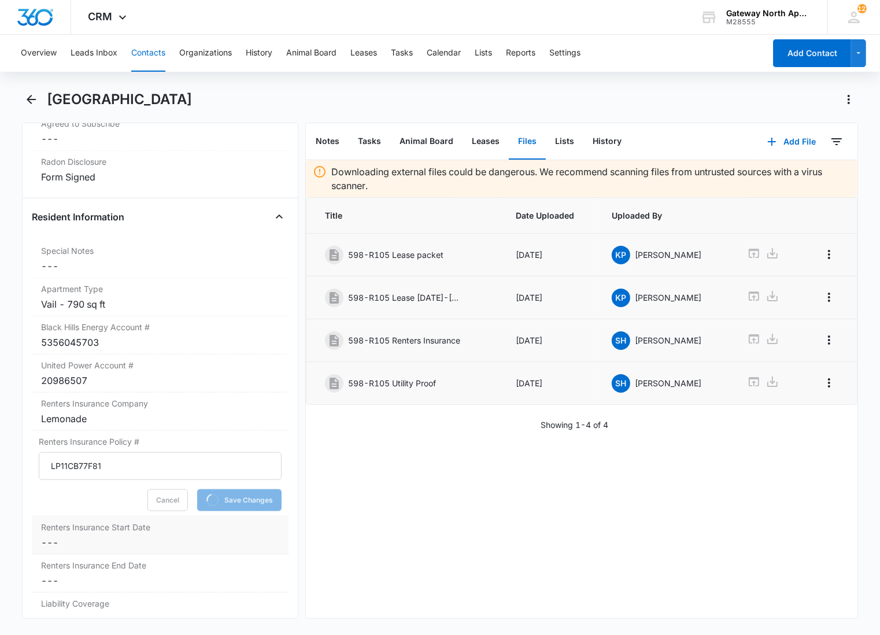
click at [119, 527] on label "Renters Insurance Start Date" at bounding box center [160, 527] width 238 height 12
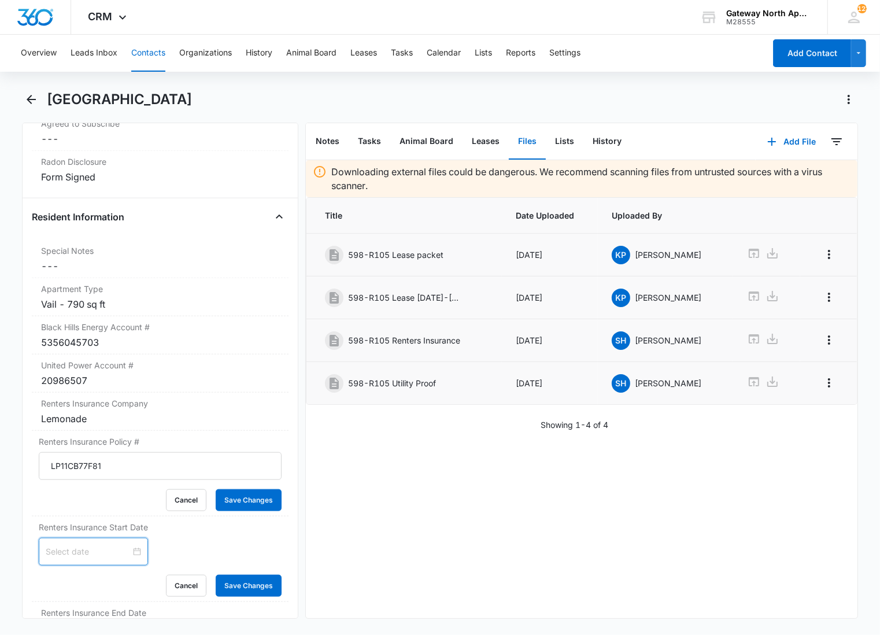
click at [91, 554] on input at bounding box center [88, 551] width 85 height 13
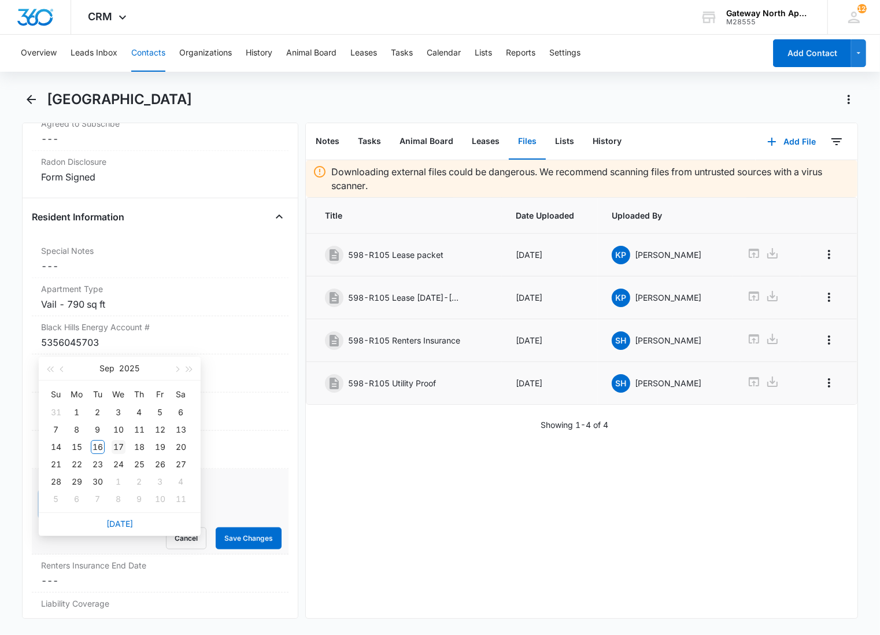
type input "[DATE]"
click at [120, 441] on div "17" at bounding box center [119, 447] width 14 height 14
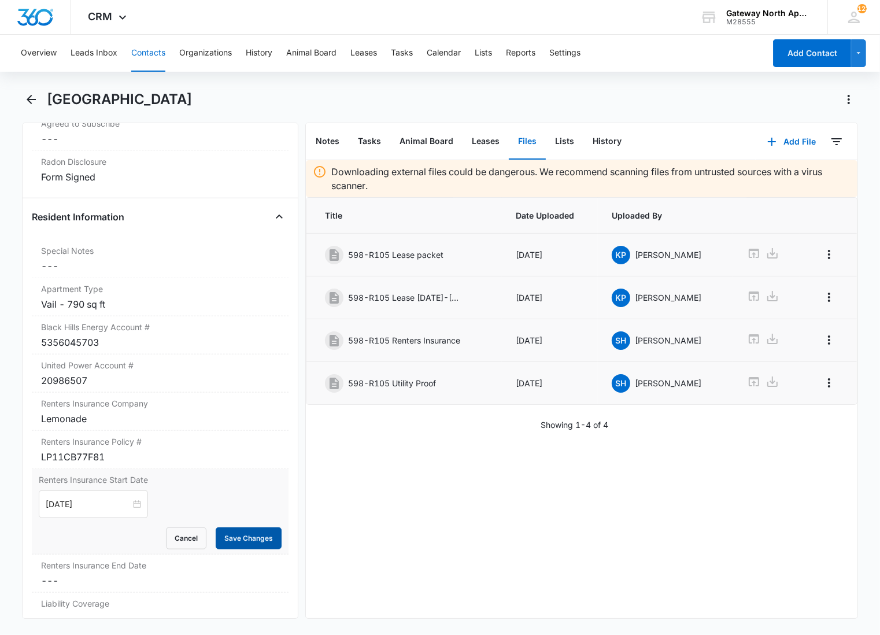
click at [217, 542] on button "Save Changes" at bounding box center [249, 538] width 66 height 22
click at [150, 575] on dd "Cancel Save Changes ---" at bounding box center [160, 581] width 238 height 14
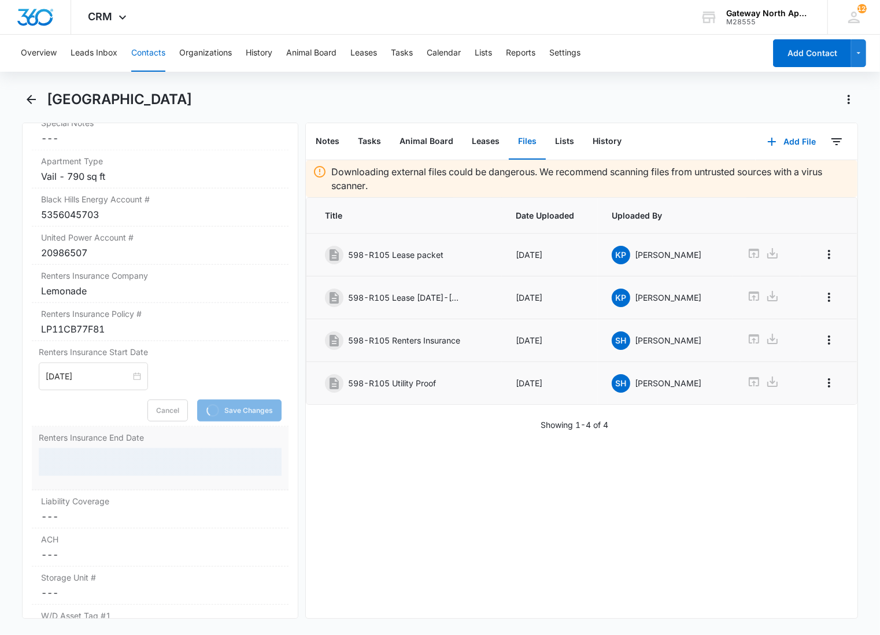
scroll to position [1237, 0]
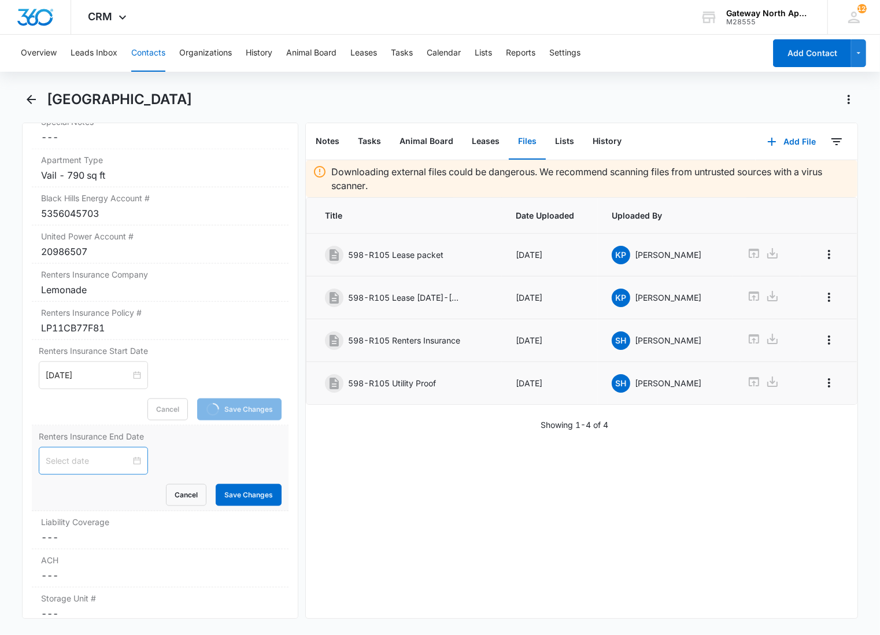
click at [101, 463] on input at bounding box center [88, 460] width 85 height 13
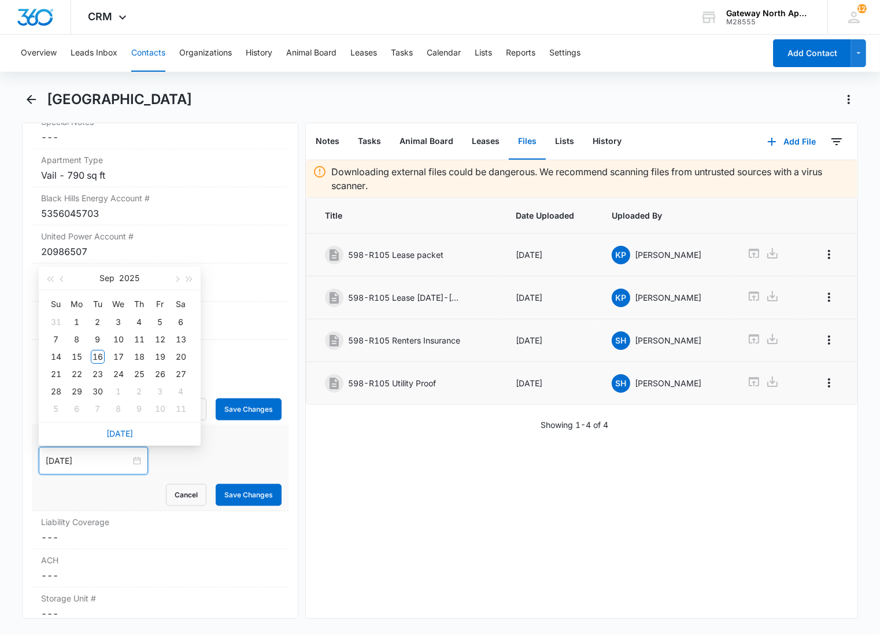
type input "[DATE]"
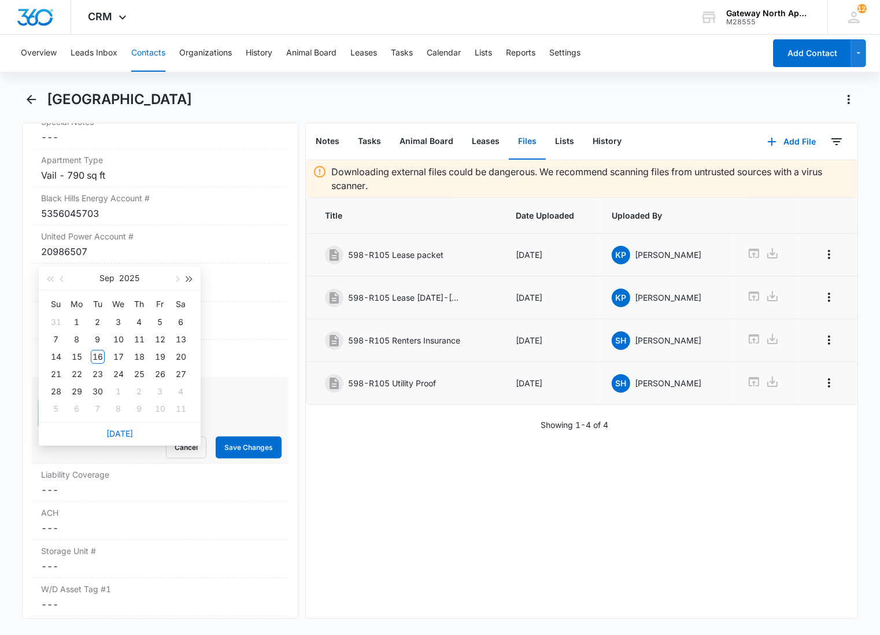
click at [184, 275] on button "button" at bounding box center [189, 278] width 13 height 23
type input "[DATE]"
click at [141, 356] on div "17" at bounding box center [139, 357] width 14 height 14
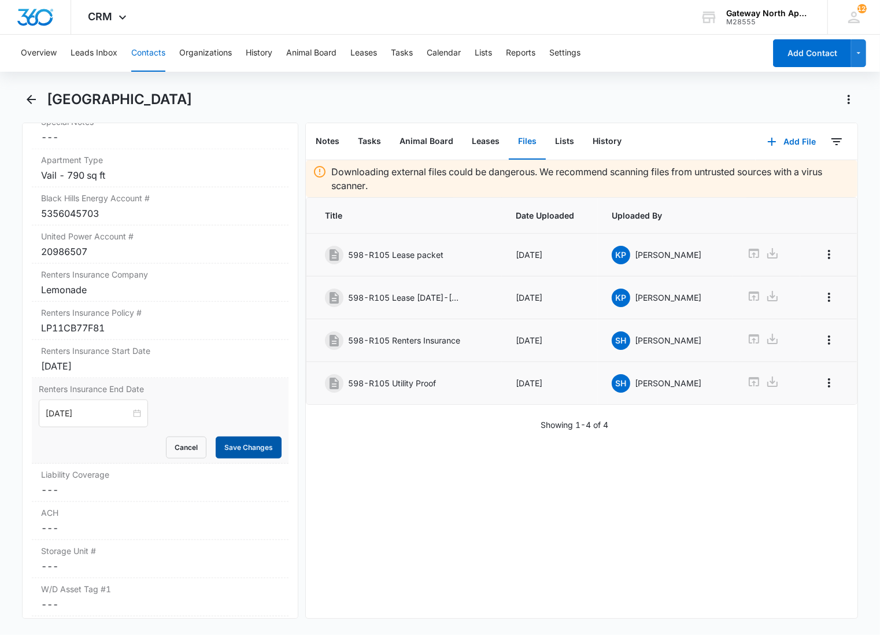
click at [246, 457] on button "Save Changes" at bounding box center [249, 448] width 66 height 22
click at [143, 479] on label "Liability Coverage" at bounding box center [160, 474] width 238 height 12
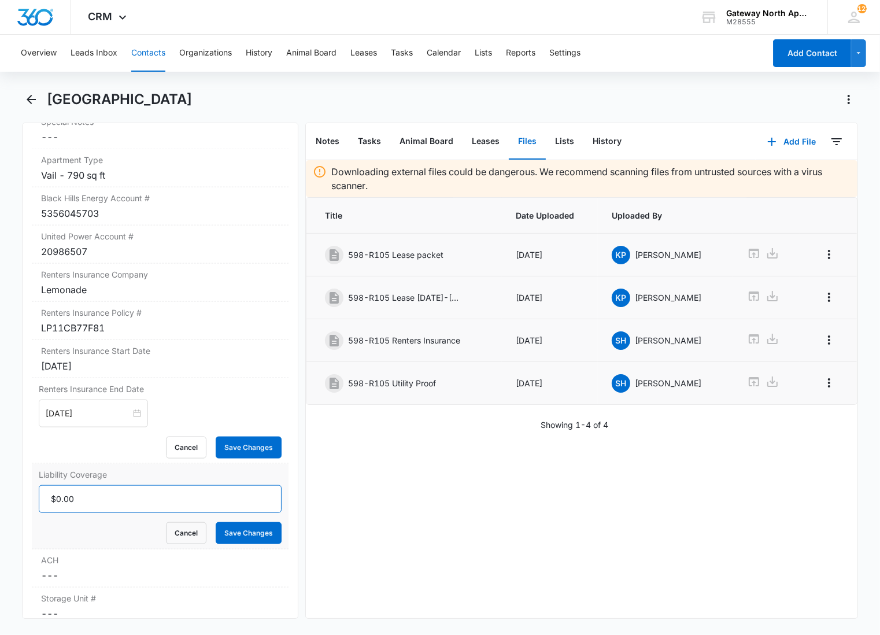
click at [81, 498] on input "Liability Coverage" at bounding box center [160, 499] width 243 height 28
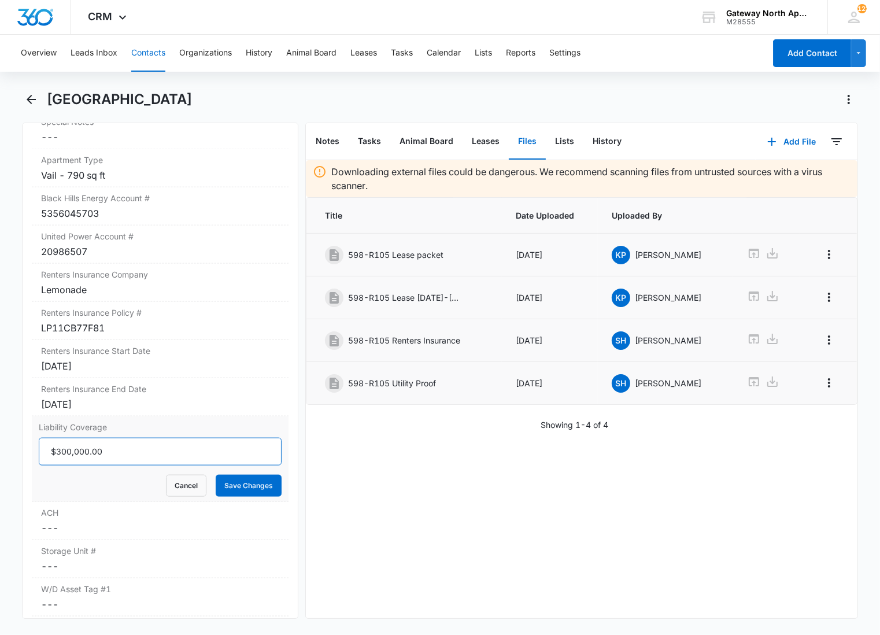
type input "$300,000.00"
click at [216, 475] on button "Save Changes" at bounding box center [249, 486] width 66 height 22
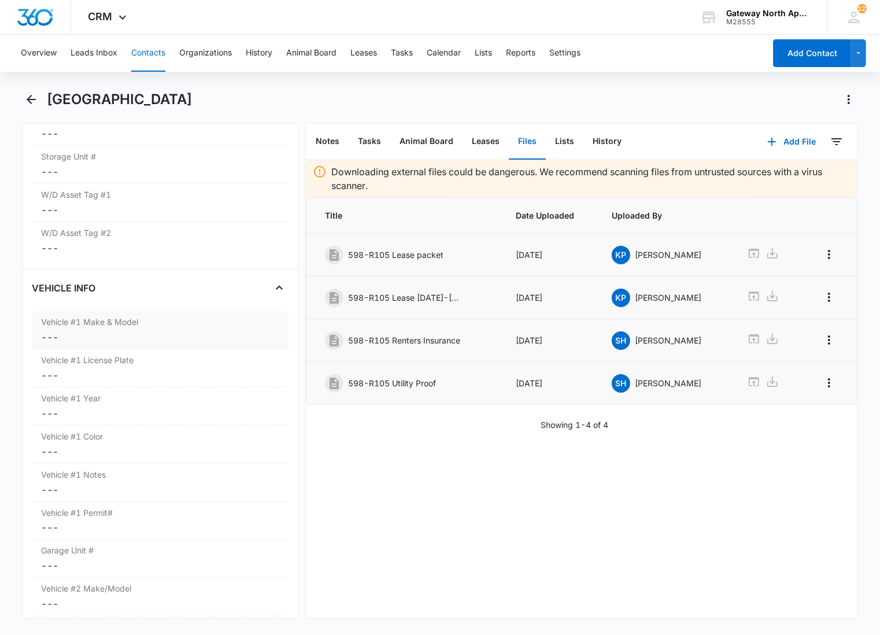
scroll to position [1575, 0]
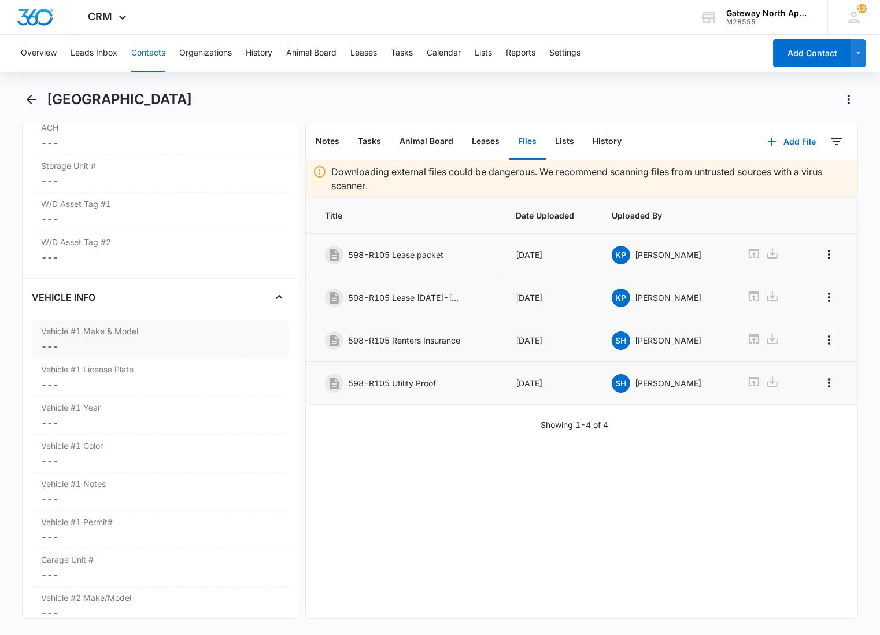
click at [135, 341] on dd "Cancel Save Changes ---" at bounding box center [160, 346] width 238 height 14
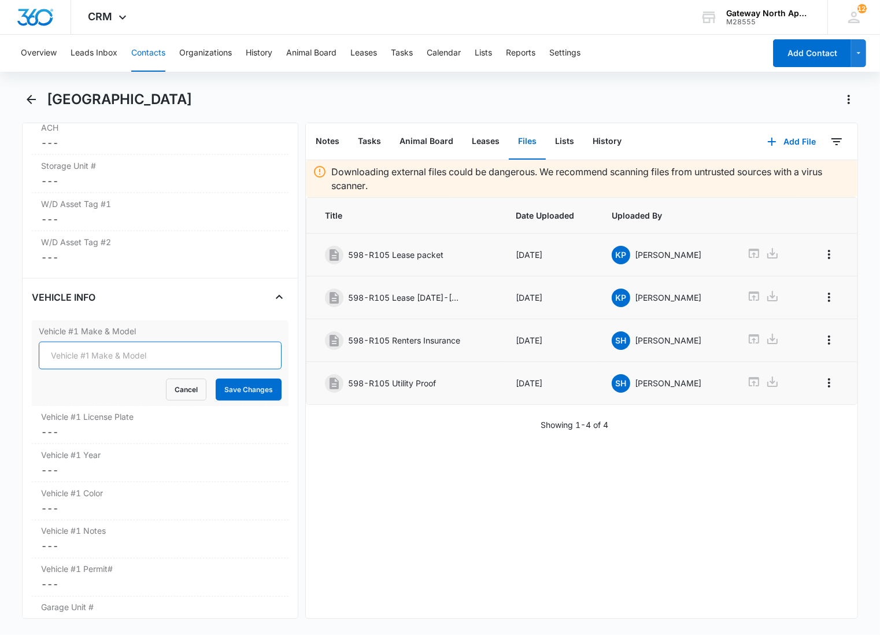
click at [86, 356] on input "Vehicle #1 Make & Model" at bounding box center [160, 356] width 243 height 28
type input "Ford F-150"
click at [216, 379] on button "Save Changes" at bounding box center [249, 390] width 66 height 22
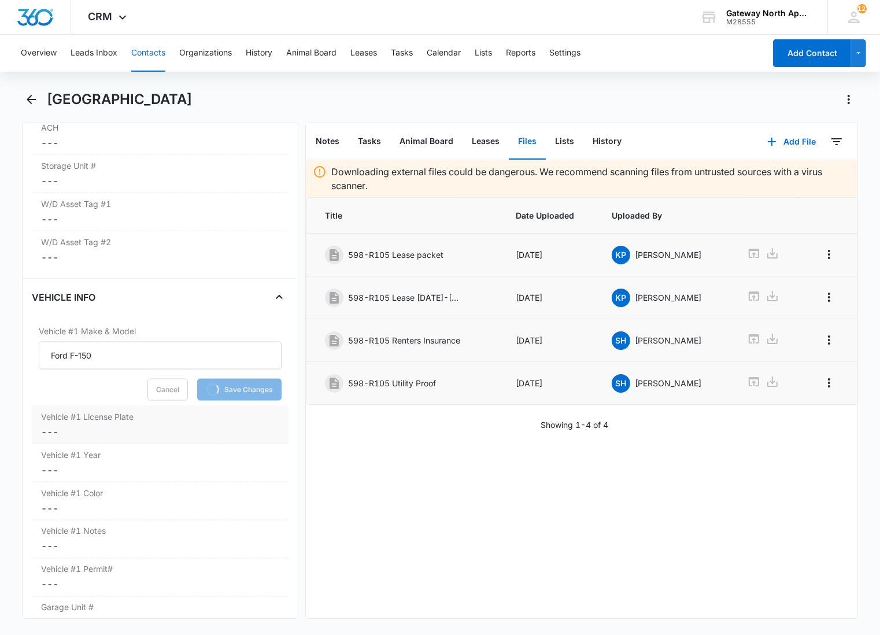
click at [79, 419] on label "Vehicle #1 License Plate" at bounding box center [160, 417] width 238 height 12
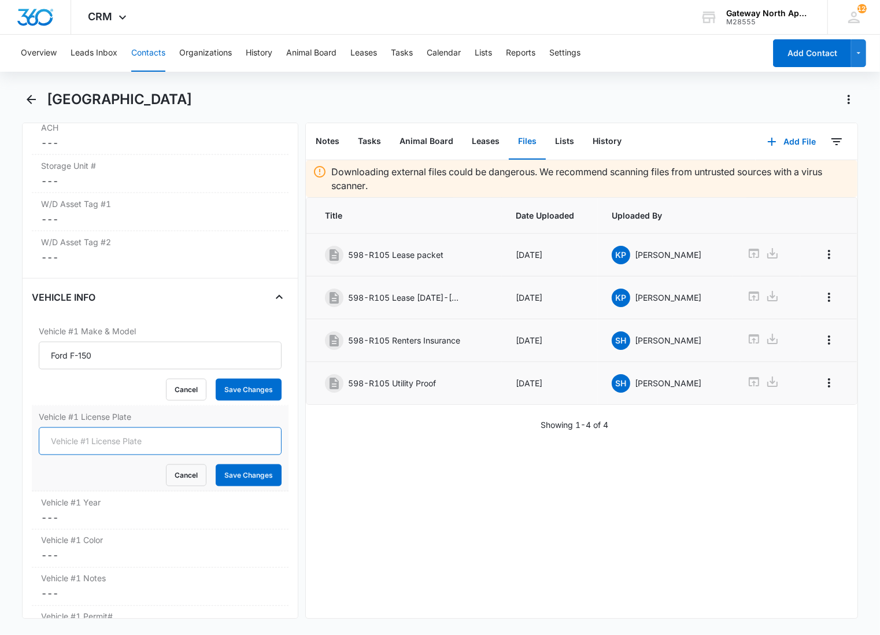
click at [104, 439] on input "Vehicle #1 License Plate" at bounding box center [160, 441] width 243 height 28
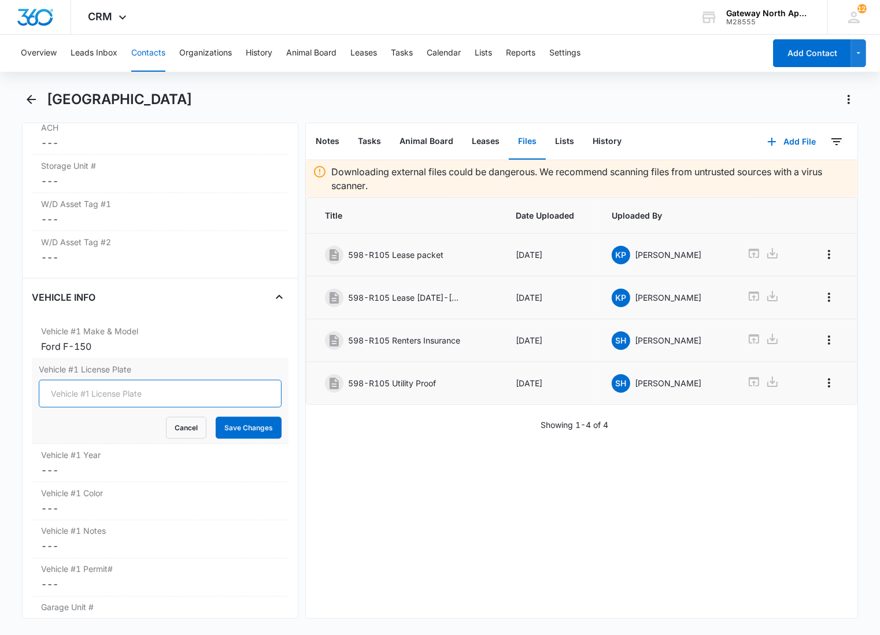
click at [119, 394] on input "Vehicle #1 License Plate" at bounding box center [160, 394] width 243 height 28
type input "PNU-259"
click at [216, 417] on button "Save Changes" at bounding box center [249, 428] width 66 height 22
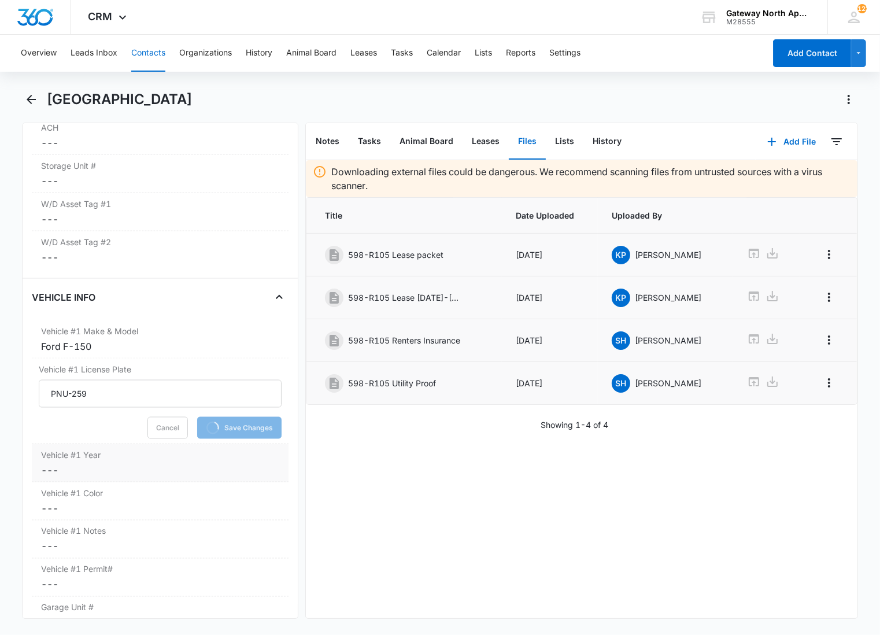
click at [85, 459] on label "Vehicle #1 Year" at bounding box center [160, 455] width 238 height 12
click at [76, 526] on div "Vehicle #1 Year Cancel Save Changes" at bounding box center [160, 487] width 257 height 86
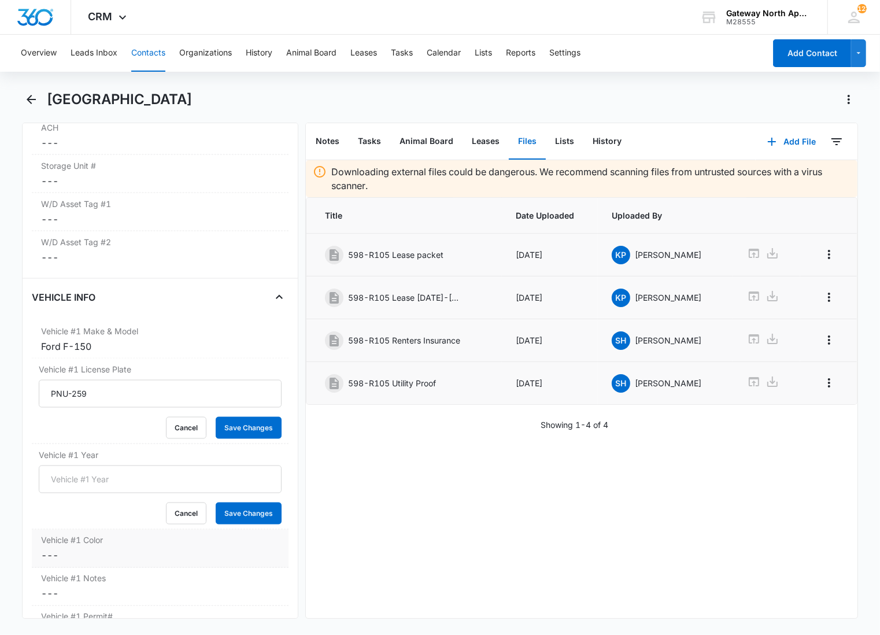
click at [71, 556] on dd "Cancel Save Changes ---" at bounding box center [160, 556] width 238 height 14
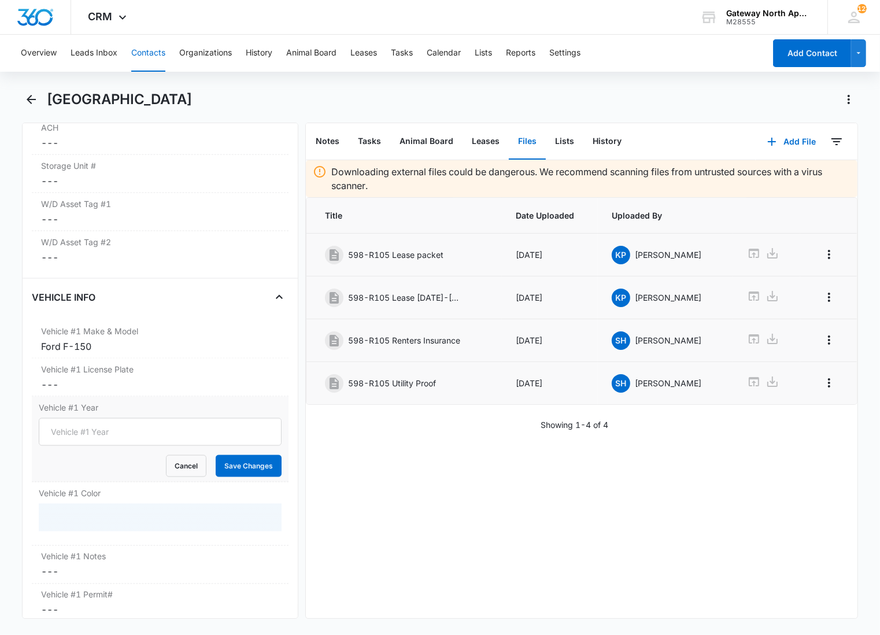
click at [101, 487] on div "Vehicle #1 Color" at bounding box center [160, 514] width 257 height 64
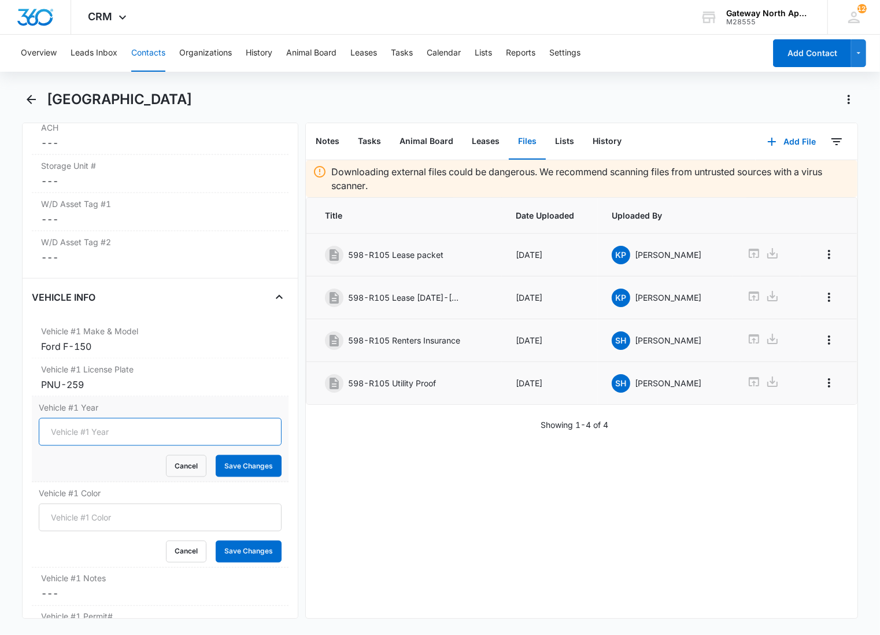
click at [111, 434] on input "Vehicle #1 Year" at bounding box center [160, 432] width 243 height 28
type input "2019"
click at [216, 455] on button "Save Changes" at bounding box center [249, 466] width 66 height 22
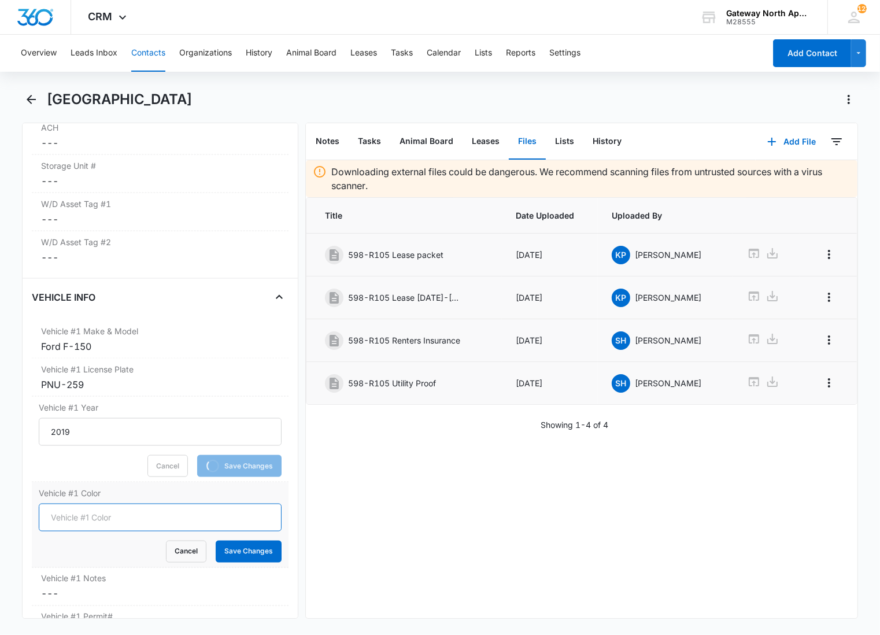
click at [42, 513] on input "Vehicle #1 Color" at bounding box center [160, 518] width 243 height 28
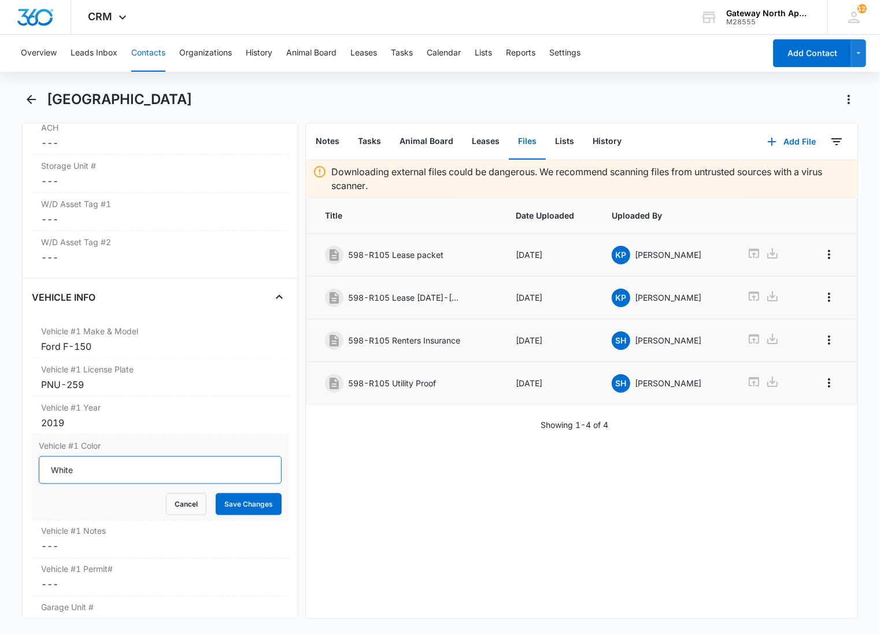
type input "White"
click at [216, 493] on button "Save Changes" at bounding box center [249, 504] width 66 height 22
click at [189, 580] on dd "Cancel Save Changes ---" at bounding box center [160, 585] width 238 height 14
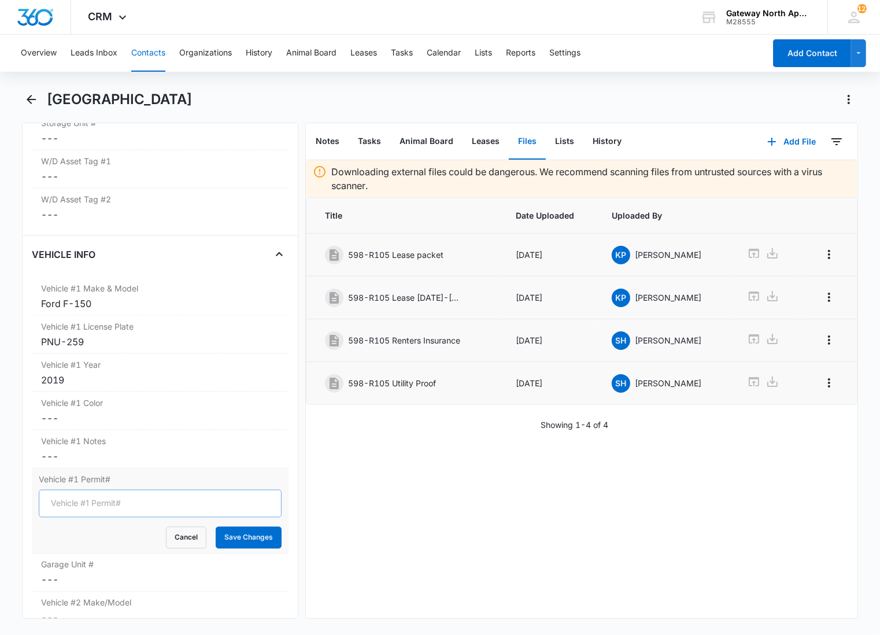
scroll to position [1639, 0]
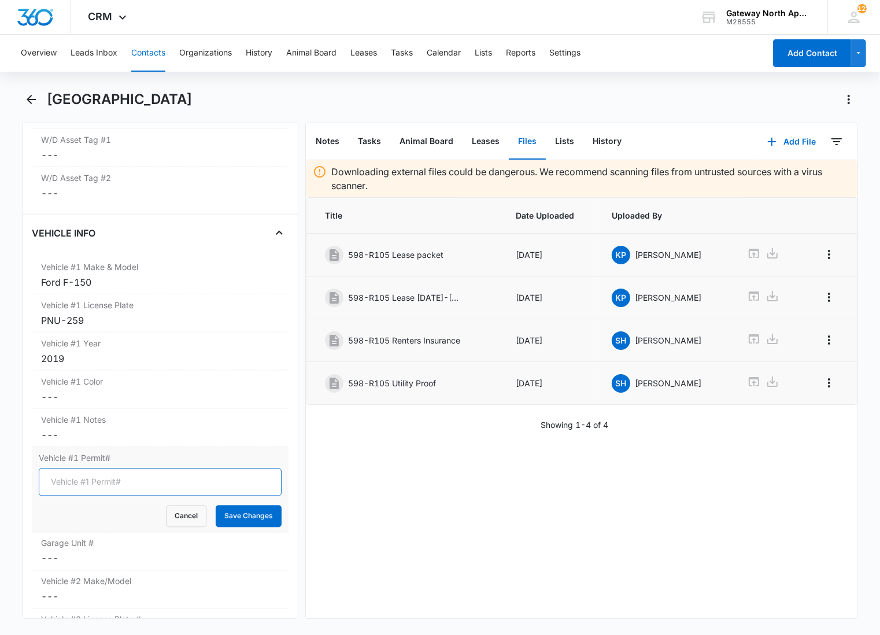
click at [145, 483] on input "Vehicle #1 Permit#" at bounding box center [160, 482] width 243 height 28
type input "WH-3167"
click at [216, 505] on button "Save Changes" at bounding box center [249, 516] width 66 height 22
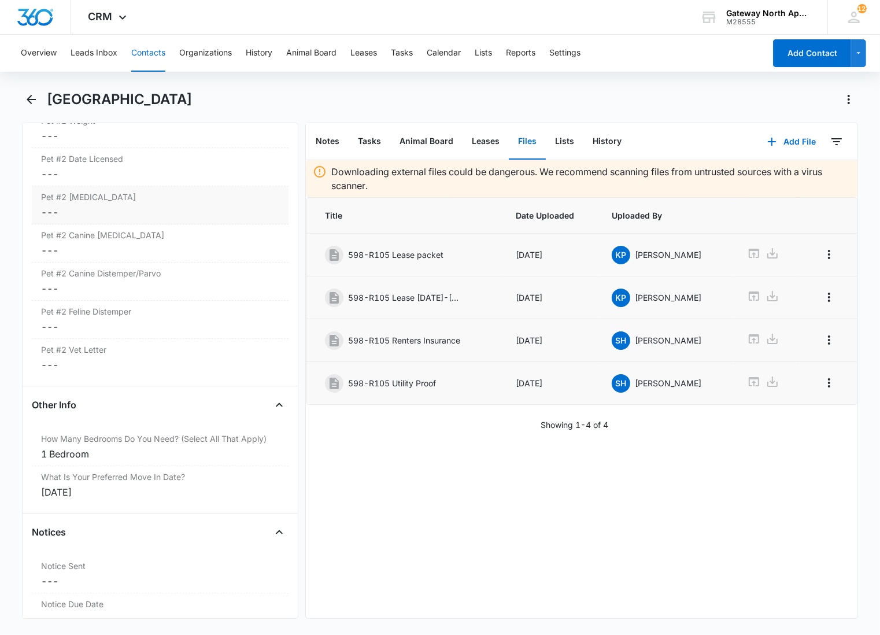
scroll to position [2990, 0]
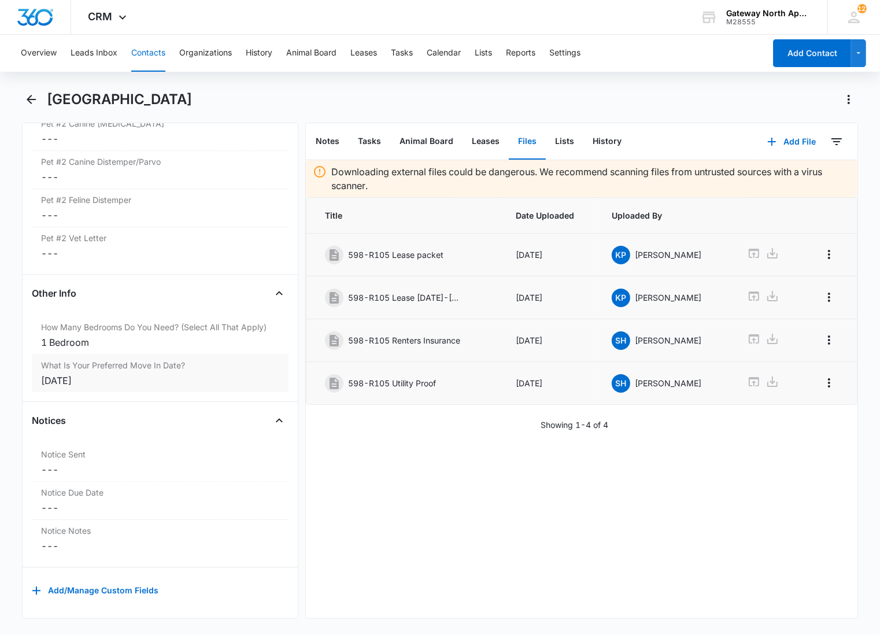
click at [180, 374] on div "[DATE]" at bounding box center [160, 381] width 238 height 14
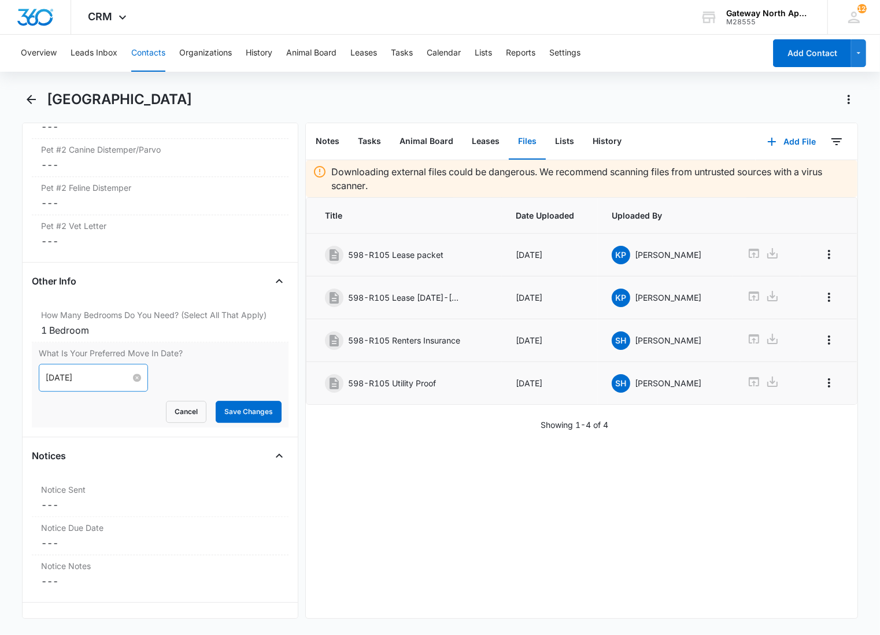
click at [101, 380] on input "[DATE]" at bounding box center [88, 377] width 85 height 13
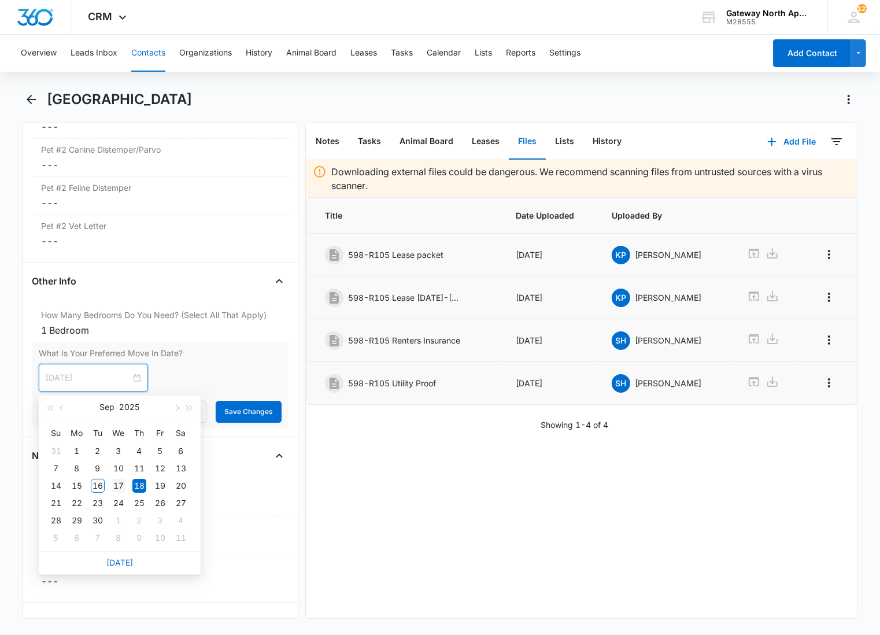
type input "[DATE]"
click at [117, 482] on div "17" at bounding box center [119, 486] width 14 height 14
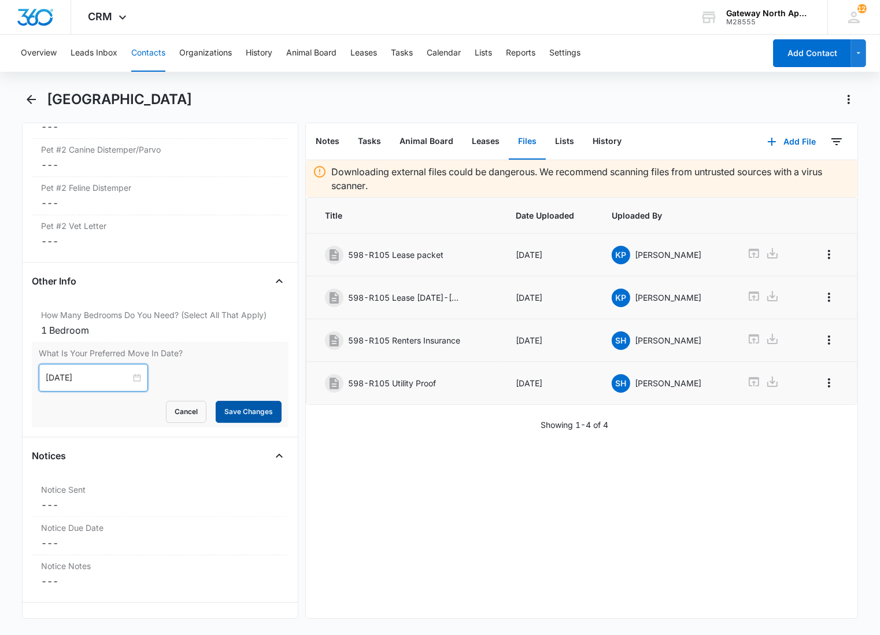
click at [239, 411] on button "Save Changes" at bounding box center [249, 412] width 66 height 22
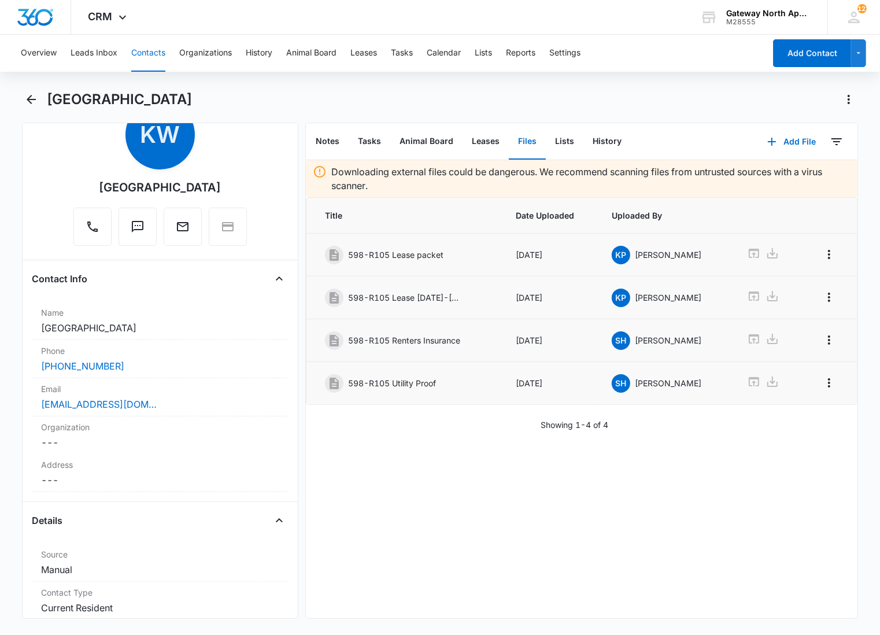
scroll to position [0, 0]
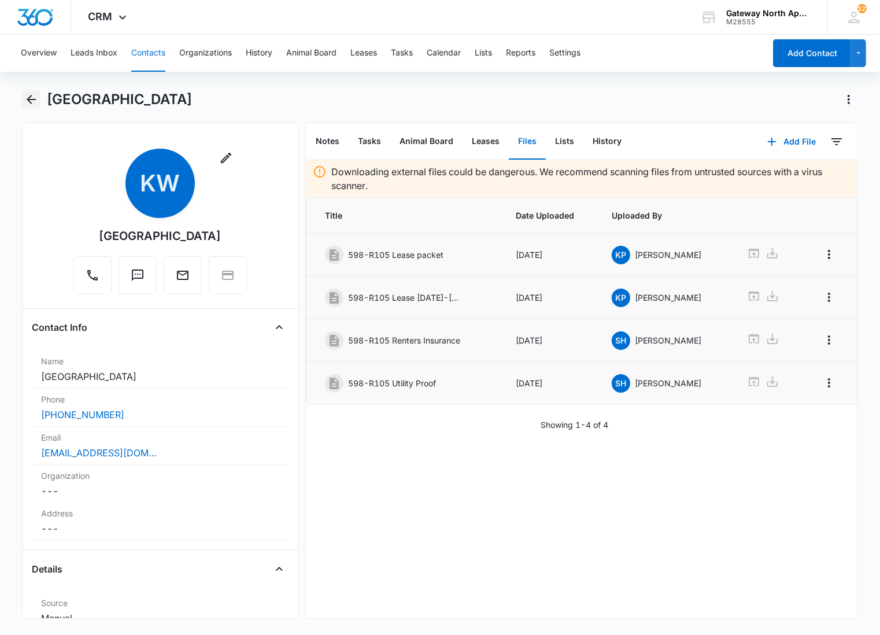
click at [32, 98] on icon "Back" at bounding box center [31, 100] width 14 height 14
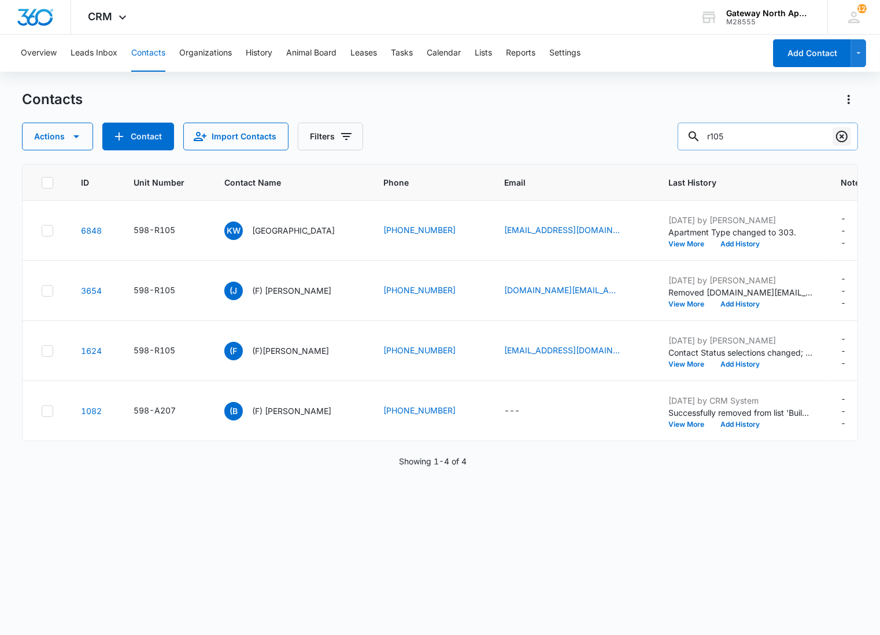
click at [848, 135] on icon "Clear" at bounding box center [842, 137] width 14 height 14
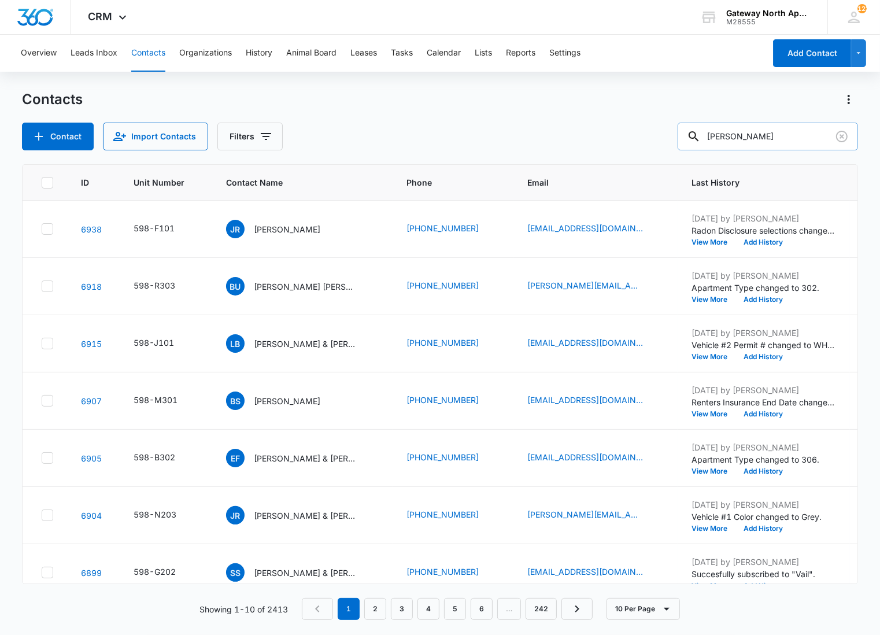
type input "[PERSON_NAME]"
